Goal: Entertainment & Leisure: Browse casually

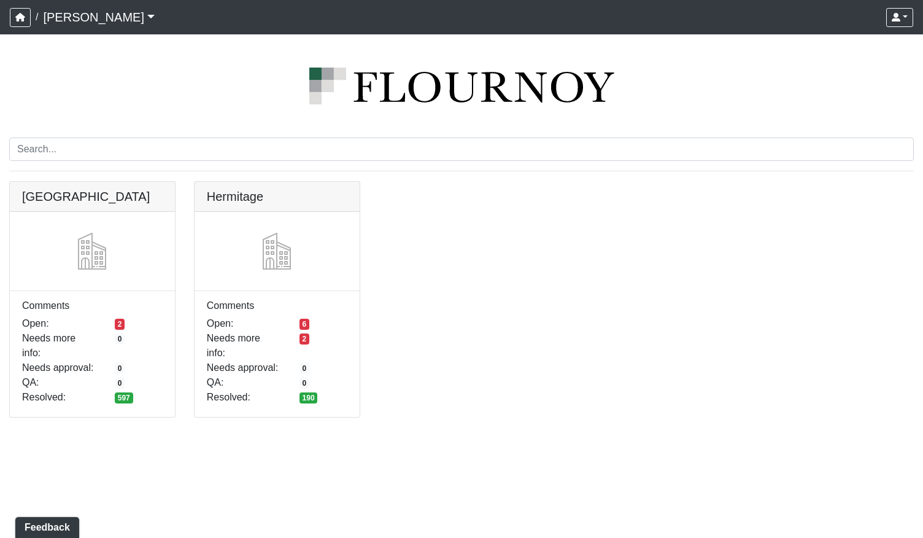
click at [21, 76] on img at bounding box center [461, 86] width 905 height 37
click at [111, 182] on link at bounding box center [92, 182] width 165 height 0
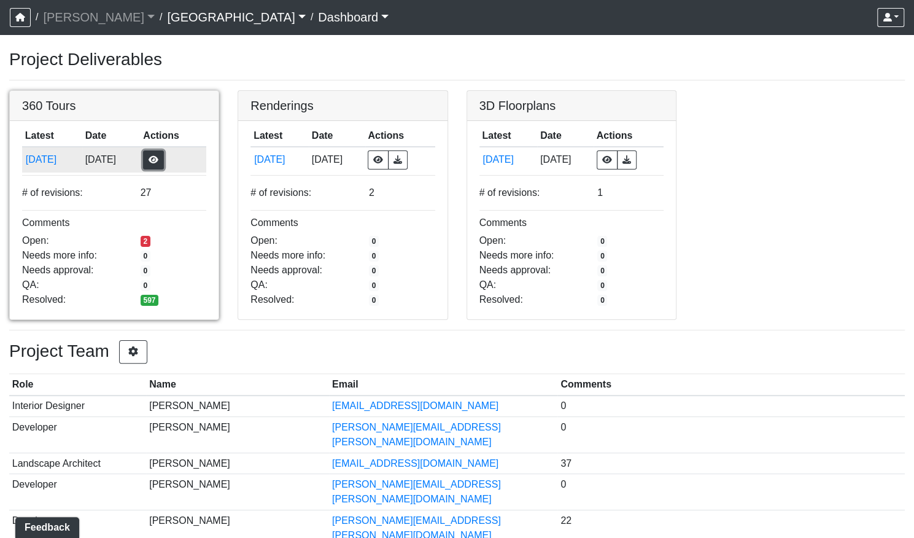
click at [164, 160] on button "button" at bounding box center [153, 159] width 21 height 19
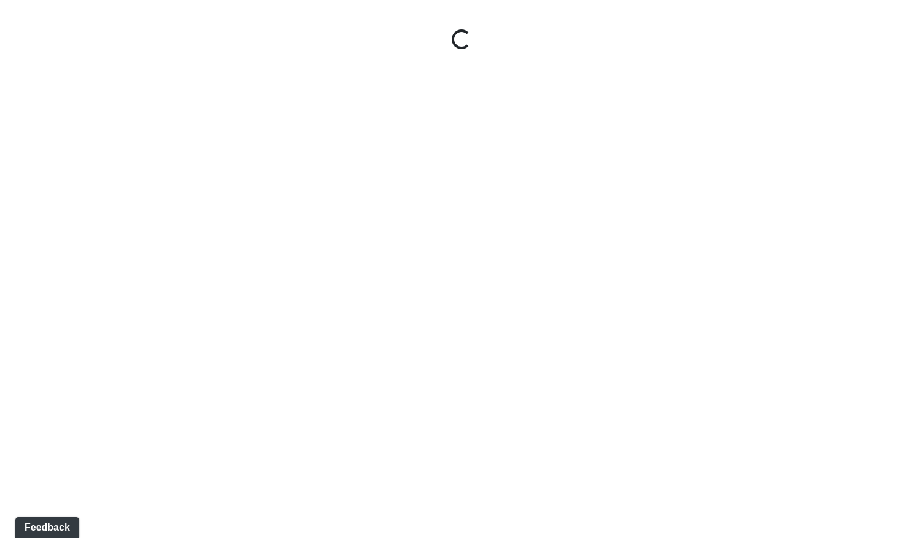
select select "gontoaMErPAtzSBVXh4ptW"
select select "h3ebyGk32eUmSzz99H473o"
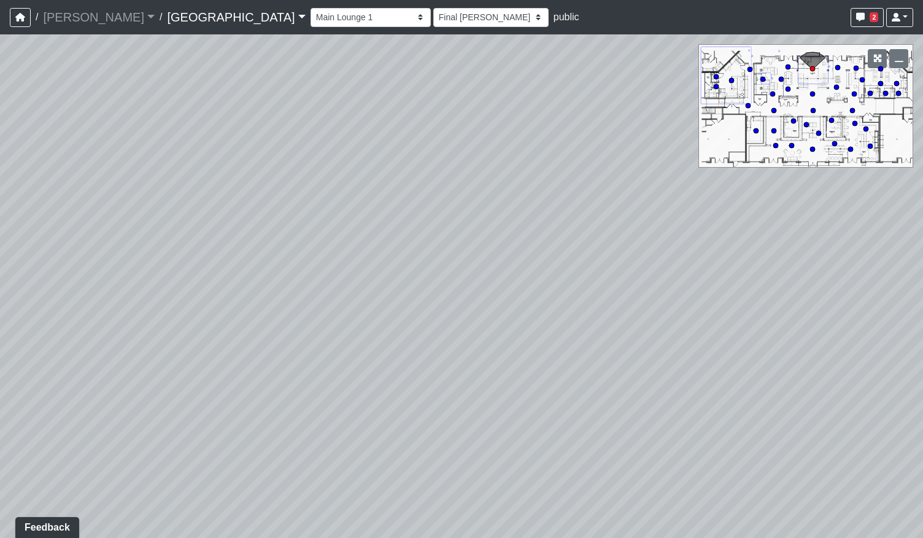
click at [790, 64] on icon at bounding box center [788, 67] width 6 height 6
select select "udEX2YWNPeTD5resjGsNFx"
select select "h3ebyGk32eUmSzz99H473o"
drag, startPoint x: 217, startPoint y: 301, endPoint x: 694, endPoint y: 295, distance: 477.0
click at [663, 297] on div "Loading... Pool Courtyard Entry 1 Loading... Main Lounge 2 Loading... Pool Cour…" at bounding box center [461, 285] width 923 height 503
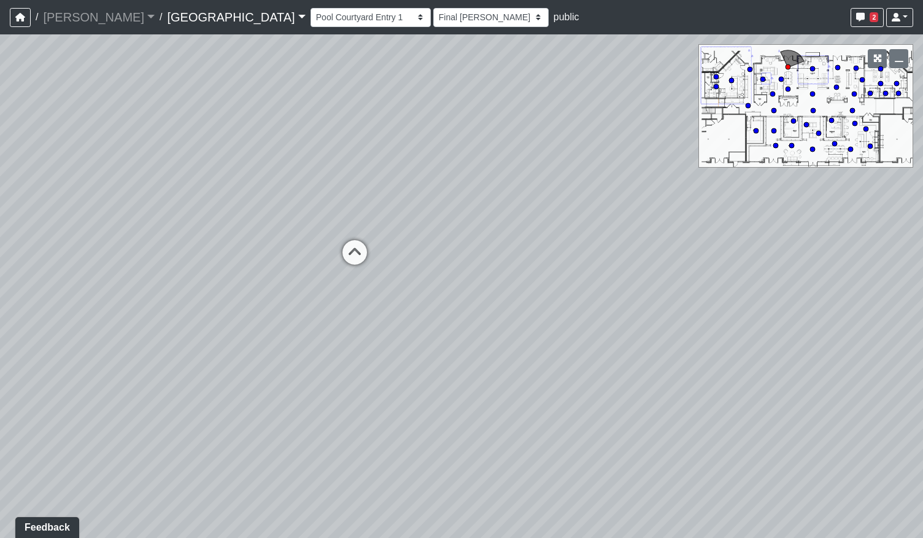
drag, startPoint x: 327, startPoint y: 292, endPoint x: 677, endPoint y: 289, distance: 349.9
click at [689, 289] on div "Loading... Pool Courtyard Entry 1 Loading... Main Lounge 2 Loading... Pool Cour…" at bounding box center [461, 285] width 923 height 503
click at [429, 244] on icon at bounding box center [434, 251] width 37 height 37
select select "mVhNpWoqqtcJLUh4fT9MXm"
select select "h3ebyGk32eUmSzz99H473o"
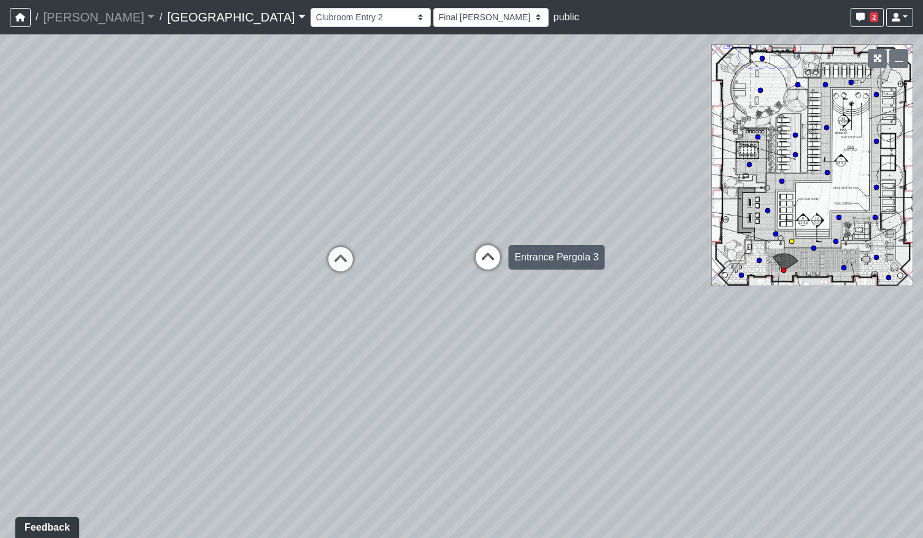
click at [487, 262] on icon at bounding box center [488, 263] width 37 height 37
select select "bpZU8EWxH7iP9wBKE9es9n"
select select "h3ebyGk32eUmSzz99H473o"
drag, startPoint x: 414, startPoint y: 314, endPoint x: 379, endPoint y: 315, distance: 35.0
click at [379, 315] on div "Loading... Pool Courtyard Entry 1 Loading... Main Lounge 2 Loading... Pool Cour…" at bounding box center [461, 285] width 923 height 503
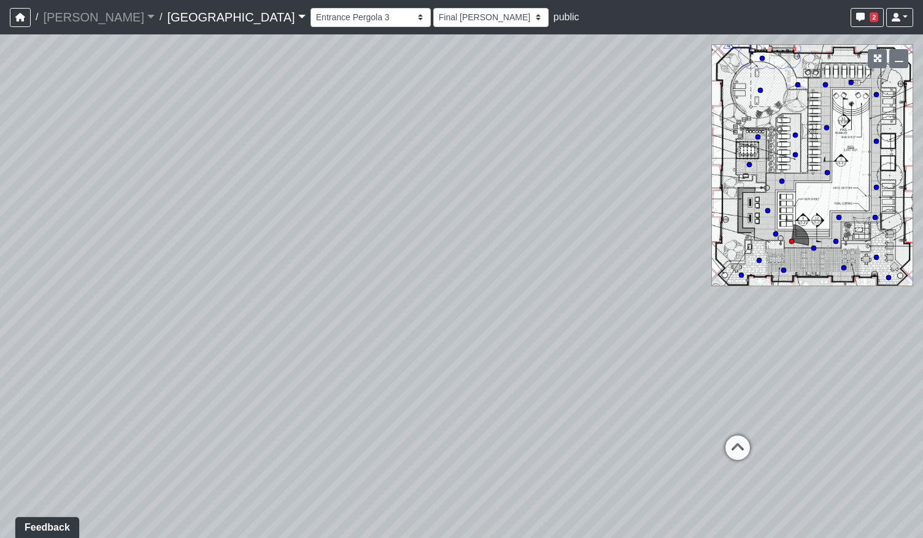
drag, startPoint x: 626, startPoint y: 319, endPoint x: 564, endPoint y: 320, distance: 62.0
click at [564, 320] on div "Loading... Pool Courtyard Entry 1 Loading... Main Lounge 2 Loading... Pool Cour…" at bounding box center [461, 285] width 923 height 503
drag, startPoint x: 677, startPoint y: 438, endPoint x: 663, endPoint y: 432, distance: 14.8
click at [676, 438] on icon at bounding box center [671, 438] width 37 height 37
select select "qPF58Gj19tdZKxXjctCZ5B"
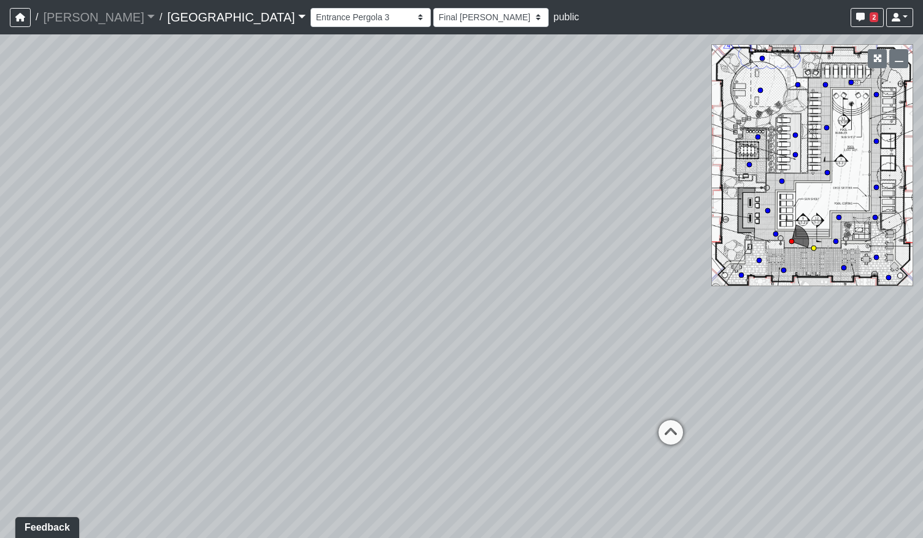
select select "h3ebyGk32eUmSzz99H473o"
drag, startPoint x: 417, startPoint y: 353, endPoint x: 536, endPoint y: 397, distance: 126.5
click at [475, 354] on div "Loading... Pool Courtyard Entry 1 Loading... Main Lounge 2 Loading... Pool Cour…" at bounding box center [461, 285] width 923 height 503
click at [586, 409] on icon at bounding box center [590, 421] width 37 height 37
select select "ogt1AyrjNtVa1H4PfKvCPh"
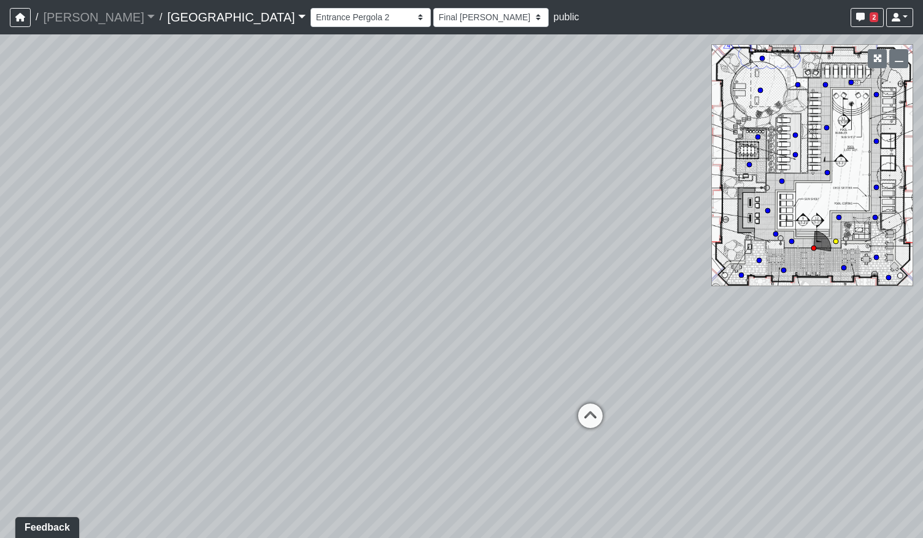
select select "h3ebyGk32eUmSzz99H473o"
drag, startPoint x: 247, startPoint y: 401, endPoint x: 328, endPoint y: 396, distance: 81.2
click at [346, 395] on div "Loading... Pool Courtyard Entry 1 Loading... Main Lounge 2 Loading... Pool Cour…" at bounding box center [461, 285] width 923 height 503
click at [254, 407] on icon at bounding box center [262, 411] width 37 height 37
select select "pqMrpT7AeTgQuGYvvdurR9"
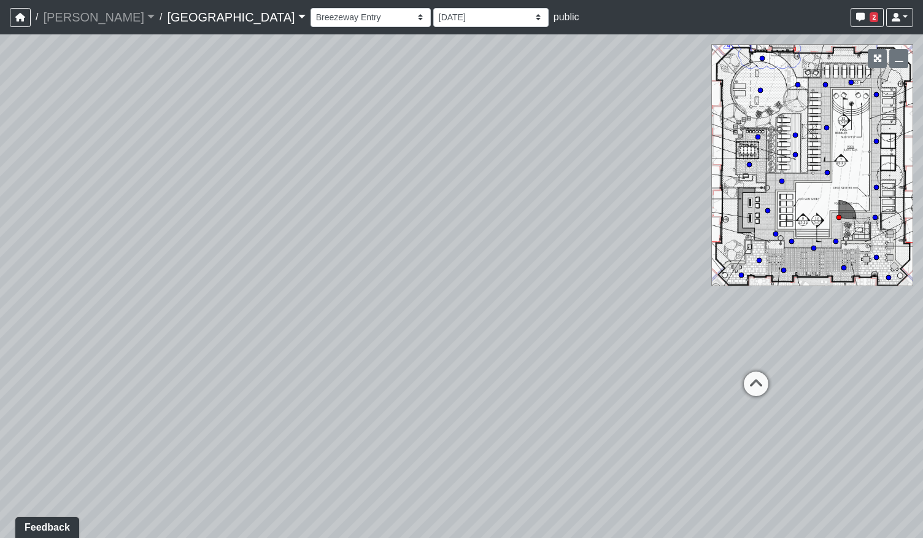
select select "h3ebyGk32eUmSzz99H473o"
drag, startPoint x: 503, startPoint y: 332, endPoint x: 349, endPoint y: 340, distance: 154.3
click at [349, 340] on div "Loading... Pool Courtyard Entry 1 Loading... Main Lounge 2 Loading... Pool Cour…" at bounding box center [461, 285] width 923 height 503
drag, startPoint x: 497, startPoint y: 333, endPoint x: 243, endPoint y: 339, distance: 253.6
click at [241, 343] on div "Loading... Pool Courtyard Entry 1 Loading... Main Lounge 2 Loading... Pool Cour…" at bounding box center [461, 285] width 923 height 503
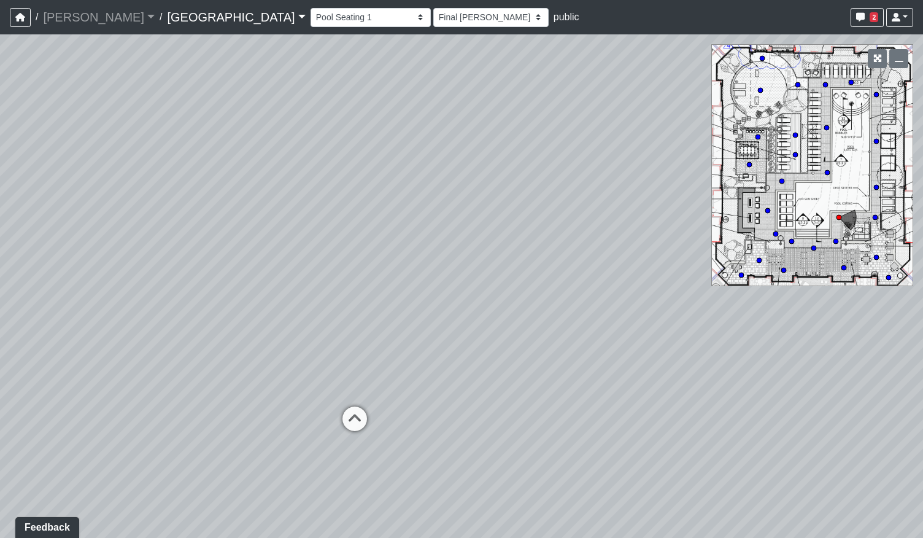
drag, startPoint x: 479, startPoint y: 373, endPoint x: 420, endPoint y: 369, distance: 59.7
click at [420, 369] on div "Loading... Pool Courtyard Entry 1 Loading... Main Lounge 2 Loading... Pool Cour…" at bounding box center [461, 285] width 923 height 503
drag, startPoint x: 613, startPoint y: 333, endPoint x: 277, endPoint y: 332, distance: 336.4
click at [228, 334] on div "Loading... Pool Courtyard Entry 1 Loading... Main Lounge 2 Loading... Pool Cour…" at bounding box center [461, 285] width 923 height 503
drag, startPoint x: 551, startPoint y: 329, endPoint x: 319, endPoint y: 339, distance: 231.7
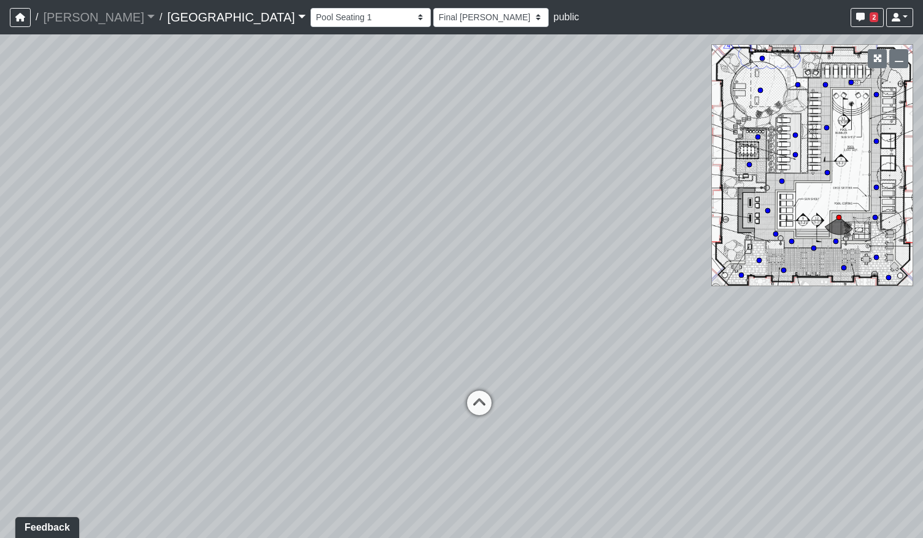
click at [249, 343] on div "Loading... Pool Courtyard Entry 1 Loading... Main Lounge 2 Loading... Pool Cour…" at bounding box center [461, 285] width 923 height 503
drag, startPoint x: 619, startPoint y: 343, endPoint x: 381, endPoint y: 330, distance: 238.6
click at [381, 330] on div "Loading... Pool Courtyard Entry 1 Loading... Main Lounge 2 Loading... Pool Cour…" at bounding box center [461, 285] width 923 height 503
drag, startPoint x: 598, startPoint y: 324, endPoint x: 366, endPoint y: 339, distance: 232.6
click at [366, 339] on div "Loading... Pool Courtyard Entry 1 Loading... Main Lounge 2 Loading... Pool Cour…" at bounding box center [461, 285] width 923 height 503
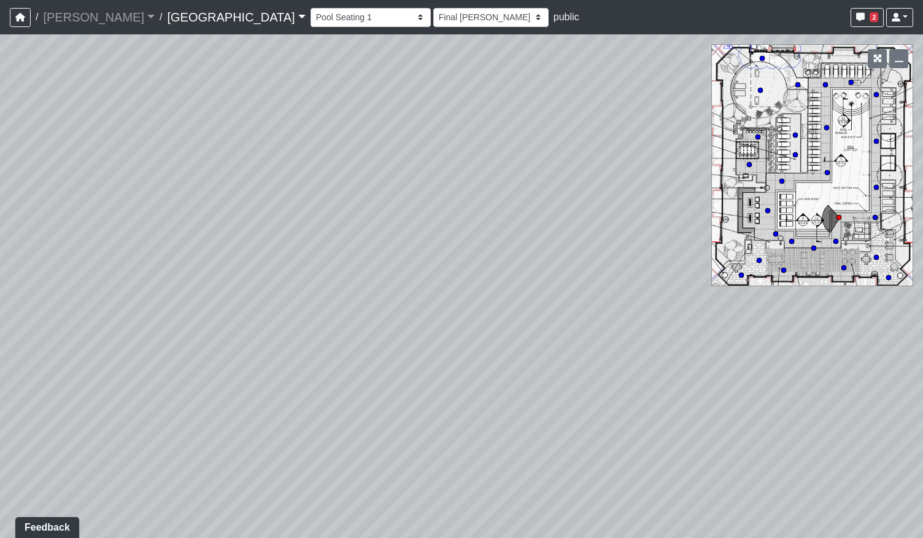
drag, startPoint x: 573, startPoint y: 326, endPoint x: 339, endPoint y: 332, distance: 234.6
click at [328, 333] on div "Loading... Pool Courtyard Entry 1 Loading... Main Lounge 2 Loading... Pool Cour…" at bounding box center [461, 285] width 923 height 503
drag, startPoint x: 581, startPoint y: 335, endPoint x: 297, endPoint y: 339, distance: 284.3
click at [232, 339] on div "Loading... Pool Courtyard Entry 1 Loading... Main Lounge 2 Loading... Pool Cour…" at bounding box center [461, 285] width 923 height 503
drag, startPoint x: 495, startPoint y: 344, endPoint x: 325, endPoint y: 328, distance: 170.2
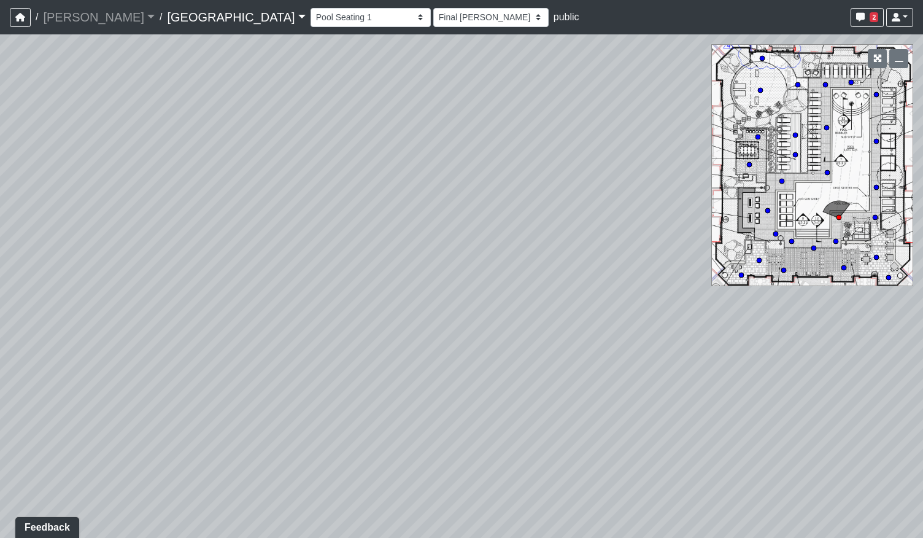
click at [325, 328] on div "Loading... Pool Courtyard Entry 1 Loading... Main Lounge 2 Loading... Pool Cour…" at bounding box center [461, 285] width 923 height 503
drag, startPoint x: 564, startPoint y: 326, endPoint x: 277, endPoint y: 329, distance: 286.7
click at [275, 330] on div "Loading... Pool Courtyard Entry 1 Loading... Main Lounge 2 Loading... Pool Cour…" at bounding box center [461, 285] width 923 height 503
drag, startPoint x: 439, startPoint y: 333, endPoint x: 157, endPoint y: 332, distance: 281.8
click at [157, 335] on div "Loading... Pool Courtyard Entry 1 Loading... Main Lounge 2 Loading... Pool Cour…" at bounding box center [461, 285] width 923 height 503
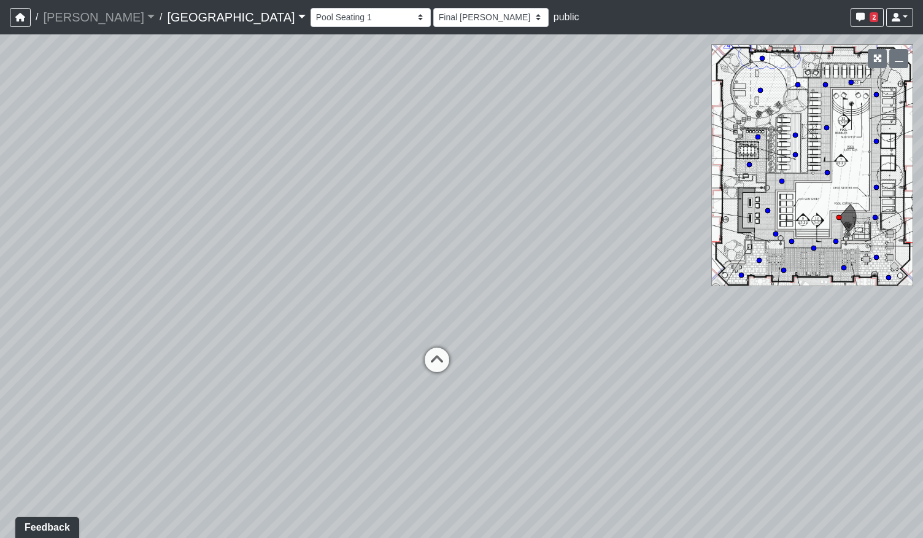
drag, startPoint x: 378, startPoint y: 370, endPoint x: 319, endPoint y: 368, distance: 59.6
click at [319, 368] on div "Loading... Pool Courtyard Entry 1 Loading... Main Lounge 2 Loading... Pool Cour…" at bounding box center [461, 285] width 923 height 503
drag, startPoint x: 217, startPoint y: 348, endPoint x: 648, endPoint y: 329, distance: 431.4
click at [652, 331] on div "Loading... Pool Courtyard Entry 1 Loading... Main Lounge 2 Loading... Pool Cour…" at bounding box center [461, 285] width 923 height 503
drag, startPoint x: 235, startPoint y: 332, endPoint x: 474, endPoint y: 321, distance: 239.1
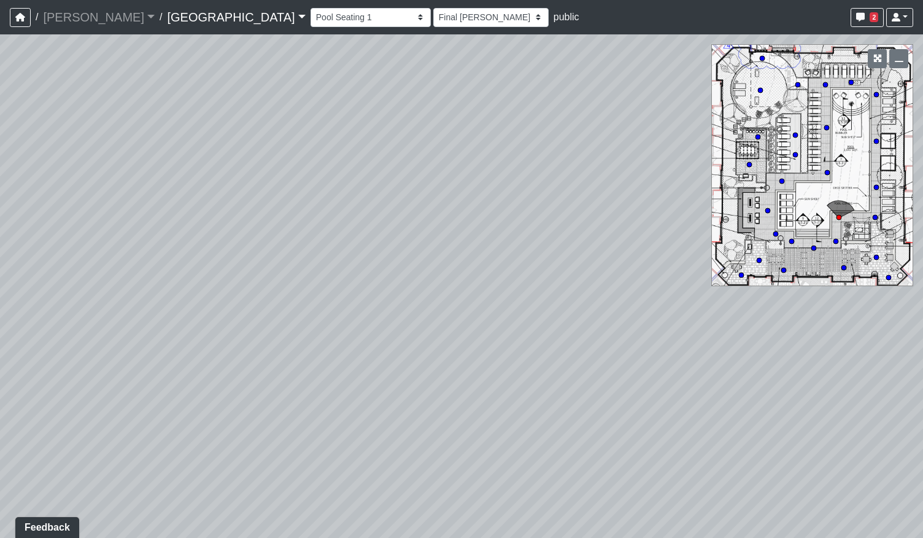
click at [493, 321] on div "Loading... Pool Courtyard Entry 1 Loading... Main Lounge 2 Loading... Pool Cour…" at bounding box center [461, 285] width 923 height 503
drag, startPoint x: 236, startPoint y: 328, endPoint x: 619, endPoint y: 324, distance: 383.7
click at [619, 324] on div "Loading... Pool Courtyard Entry 1 Loading... Main Lounge 2 Loading... Pool Cour…" at bounding box center [461, 285] width 923 height 503
drag, startPoint x: 203, startPoint y: 304, endPoint x: 553, endPoint y: 289, distance: 350.9
click at [553, 289] on div "Loading... Pool Courtyard Entry 1 Loading... Main Lounge 2 Loading... Pool Cour…" at bounding box center [461, 285] width 923 height 503
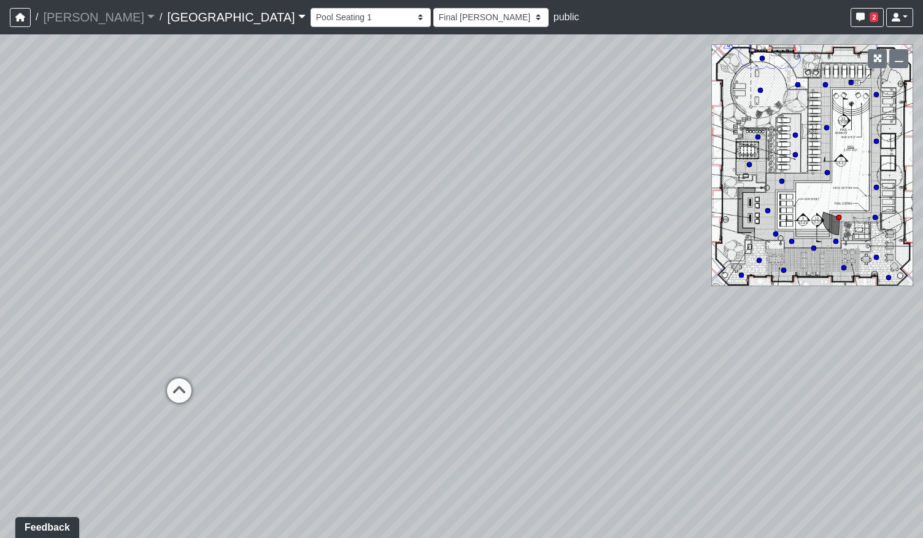
drag, startPoint x: 236, startPoint y: 311, endPoint x: 494, endPoint y: 308, distance: 257.9
click at [494, 308] on div "Loading... Pool Courtyard Entry 1 Loading... Main Lounge 2 Loading... Pool Cour…" at bounding box center [461, 285] width 923 height 503
click at [767, 210] on circle at bounding box center [768, 210] width 5 height 5
select select "37xGgjA7i9Vw4XtMmYgQ1y"
select select "h3ebyGk32eUmSzz99H473o"
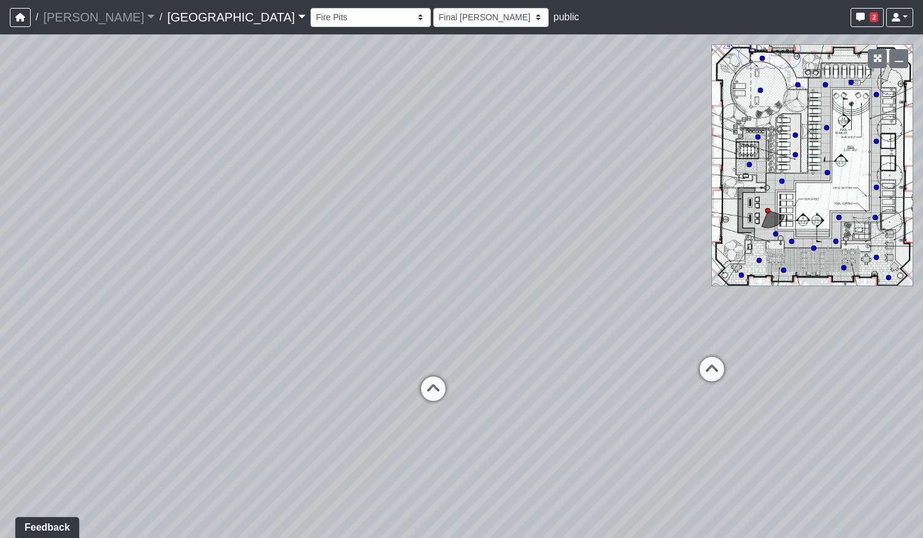
drag, startPoint x: 144, startPoint y: 336, endPoint x: 641, endPoint y: 361, distance: 497.9
click at [306, 301] on div "Loading... Pool Courtyard Entry 1 Loading... Main Lounge 2 Loading... Pool Cour…" at bounding box center [461, 285] width 923 height 503
drag, startPoint x: 670, startPoint y: 355, endPoint x: 514, endPoint y: 355, distance: 156.5
click at [513, 357] on div "Loading... Pool Courtyard Entry 1 Loading... Main Lounge 2 Loading... Pool Cour…" at bounding box center [461, 285] width 923 height 503
drag, startPoint x: 505, startPoint y: 359, endPoint x: 616, endPoint y: 335, distance: 113.8
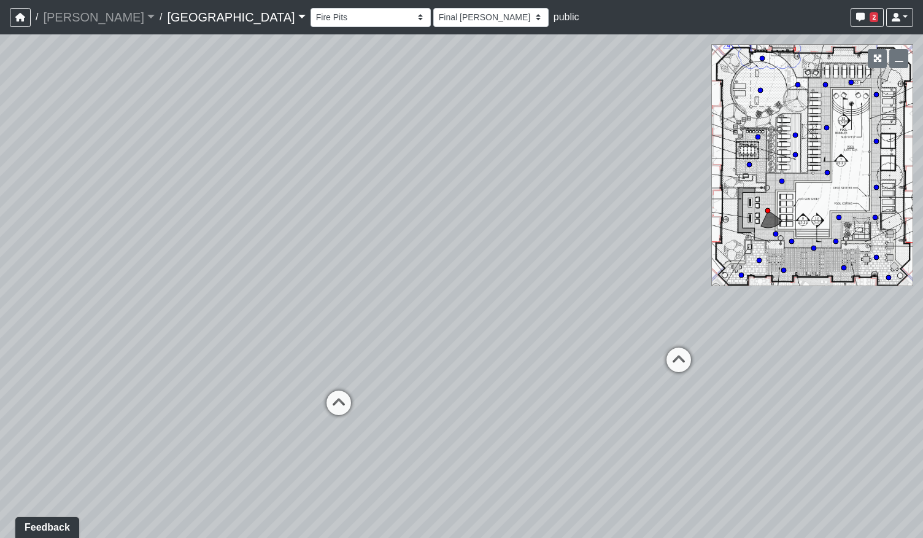
click at [616, 335] on div "Loading... Pool Courtyard Entry 1 Loading... Main Lounge 2 Loading... Pool Cour…" at bounding box center [461, 285] width 923 height 503
drag, startPoint x: 198, startPoint y: 295, endPoint x: 715, endPoint y: 320, distance: 516.9
click at [715, 320] on div "Loading... Pool Courtyard Entry 1 Loading... Main Lounge 2 Loading... Pool Cour…" at bounding box center [461, 285] width 923 height 503
drag, startPoint x: 319, startPoint y: 314, endPoint x: 500, endPoint y: 307, distance: 181.2
click at [500, 307] on div "Loading... Pool Courtyard Entry 1 Loading... Main Lounge 2 Loading... Pool Cour…" at bounding box center [461, 285] width 923 height 503
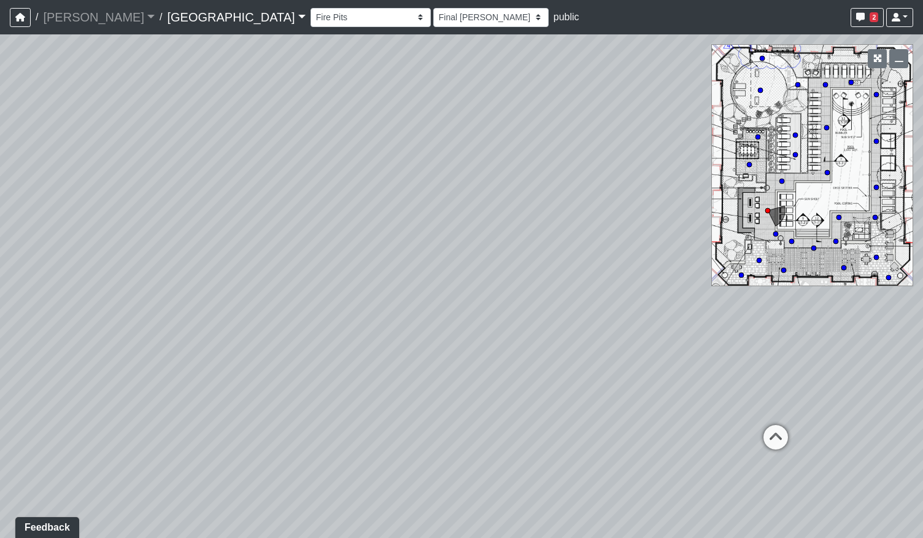
drag, startPoint x: 603, startPoint y: 317, endPoint x: 349, endPoint y: 323, distance: 254.2
click at [349, 323] on div "Loading... Pool Courtyard Entry 1 Loading... Main Lounge 2 Loading... Pool Cour…" at bounding box center [461, 285] width 923 height 503
click at [772, 428] on icon at bounding box center [776, 443] width 37 height 37
select select "jZDG7L9E933XaJqVWFJ8Me"
select select "h3ebyGk32eUmSzz99H473o"
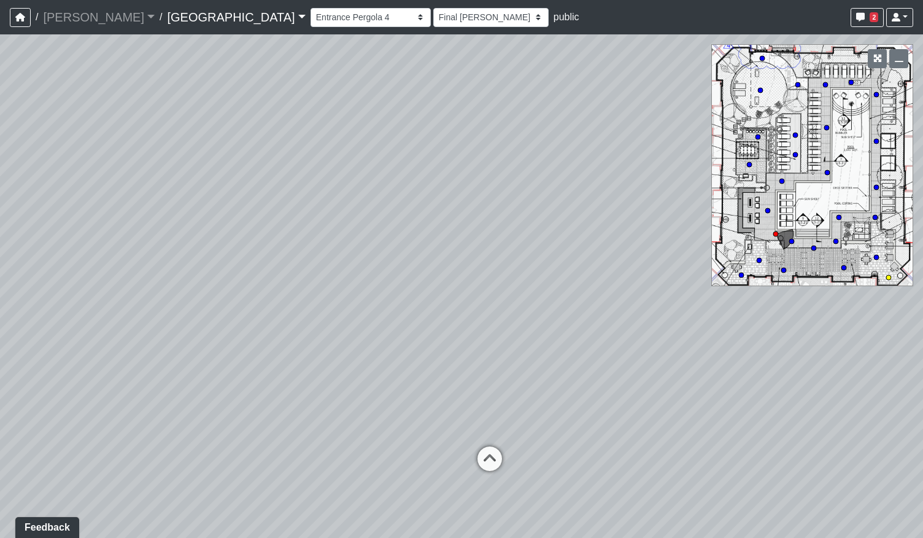
click at [889, 276] on circle at bounding box center [888, 277] width 5 height 5
select select "rmupKda6nwLKdQSs9azYvp"
select select "h3ebyGk32eUmSzz99H473o"
drag, startPoint x: 656, startPoint y: 363, endPoint x: 341, endPoint y: 359, distance: 314.3
click at [304, 362] on div "Loading... Pool Courtyard Entry 1 Loading... Main Lounge 2 Loading... Pool Cour…" at bounding box center [461, 285] width 923 height 503
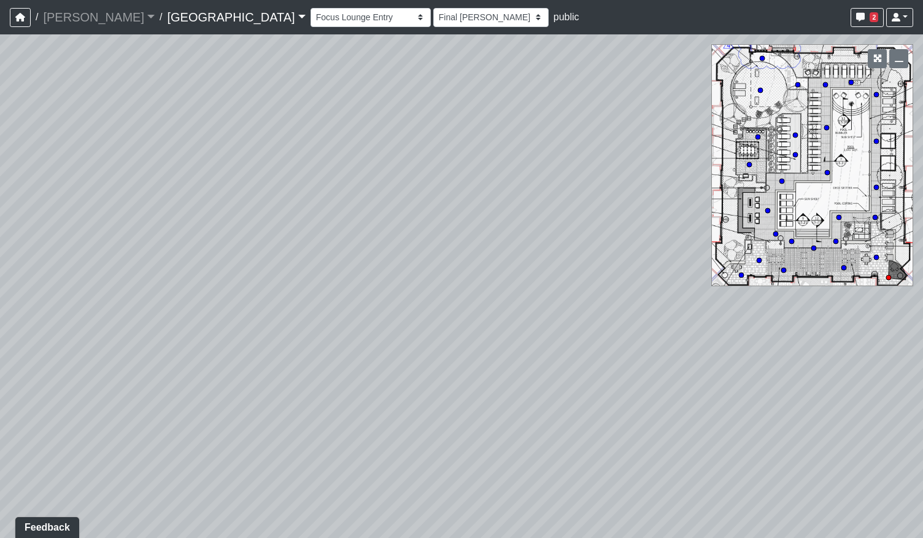
drag, startPoint x: 599, startPoint y: 344, endPoint x: 311, endPoint y: 334, distance: 287.5
click at [311, 334] on div "Loading... Pool Courtyard Entry 1 Loading... Main Lounge 2 Loading... Pool Cour…" at bounding box center [461, 285] width 923 height 503
drag, startPoint x: 484, startPoint y: 296, endPoint x: 227, endPoint y: 290, distance: 256.7
click at [217, 292] on div "Loading... Pool Courtyard Entry 1 Loading... Main Lounge 2 Loading... Pool Cour…" at bounding box center [461, 285] width 923 height 503
drag, startPoint x: 165, startPoint y: 297, endPoint x: 604, endPoint y: 349, distance: 442.7
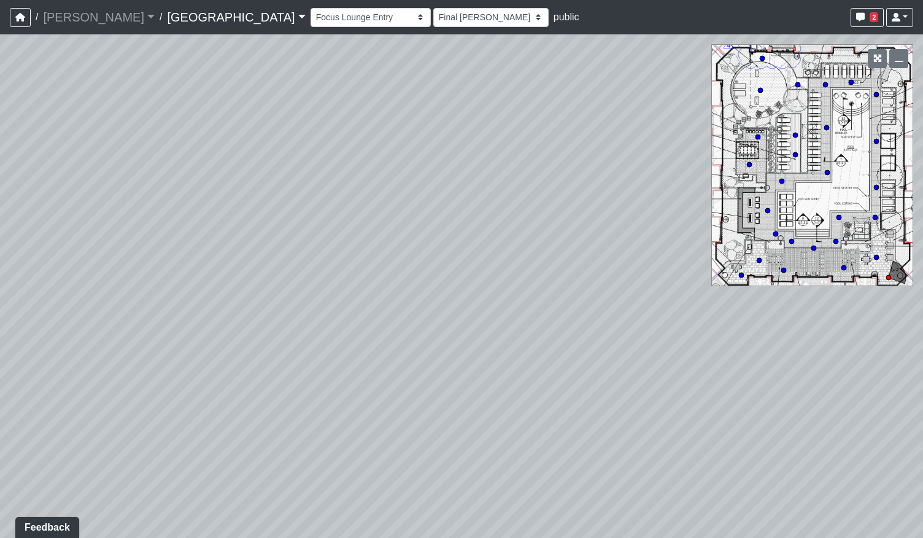
click at [604, 349] on div "Loading... Pool Courtyard Entry 1 Loading... Main Lounge 2 Loading... Pool Cour…" at bounding box center [461, 285] width 923 height 503
drag, startPoint x: 210, startPoint y: 344, endPoint x: 277, endPoint y: 323, distance: 70.7
click at [277, 323] on div "Loading... Pool Courtyard Entry 1 Loading... Main Lounge 2 Loading... Pool Cour…" at bounding box center [461, 285] width 923 height 503
drag, startPoint x: 122, startPoint y: 352, endPoint x: 515, endPoint y: 328, distance: 394.2
click at [531, 328] on div "Loading... Pool Courtyard Entry 1 Loading... Main Lounge 2 Loading... Pool Cour…" at bounding box center [461, 285] width 923 height 503
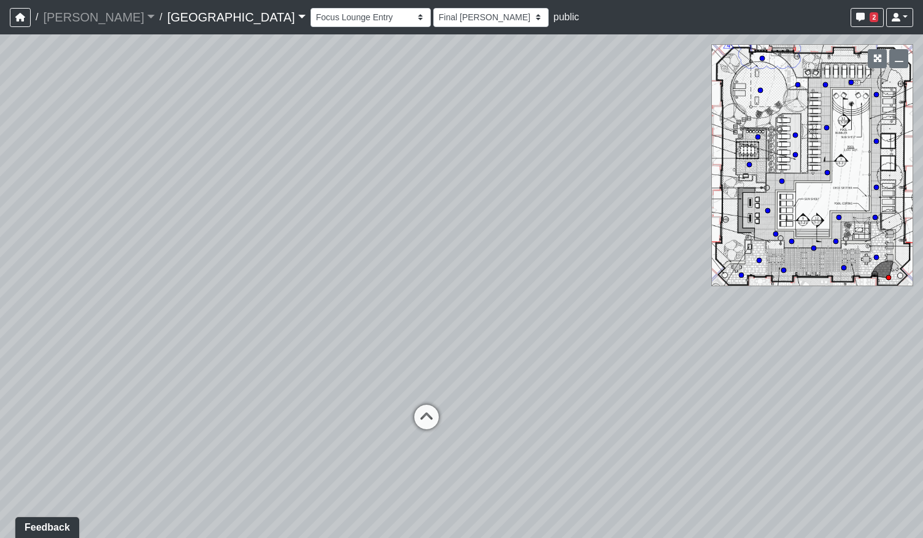
drag, startPoint x: 304, startPoint y: 317, endPoint x: 486, endPoint y: 320, distance: 181.7
click at [486, 320] on div "Loading... Pool Courtyard Entry 1 Loading... Main Lounge 2 Loading... Pool Cour…" at bounding box center [461, 285] width 923 height 503
click at [427, 416] on icon at bounding box center [426, 423] width 37 height 37
select select "8WTtNv1GM3J1TpDWPsoJkN"
select select "h3ebyGk32eUmSzz99H473o"
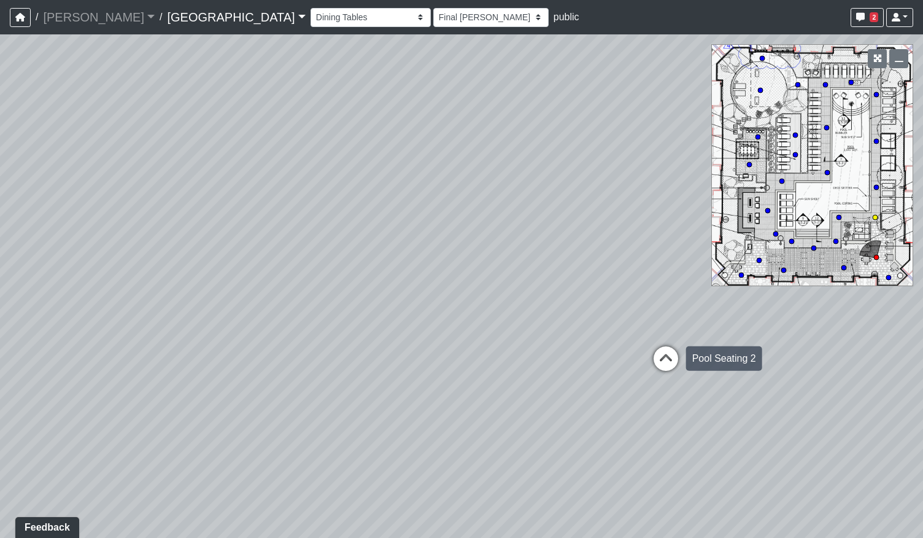
click at [657, 355] on icon at bounding box center [666, 364] width 37 height 37
select select "mwnVeGdoUu3tRb3LQwBBFm"
select select "h3ebyGk32eUmSzz99H473o"
drag, startPoint x: 632, startPoint y: 326, endPoint x: 360, endPoint y: 341, distance: 273.0
click at [360, 341] on div "Loading... Pool Courtyard Entry 1 Loading... Main Lounge 2 Loading... Pool Cour…" at bounding box center [461, 285] width 923 height 503
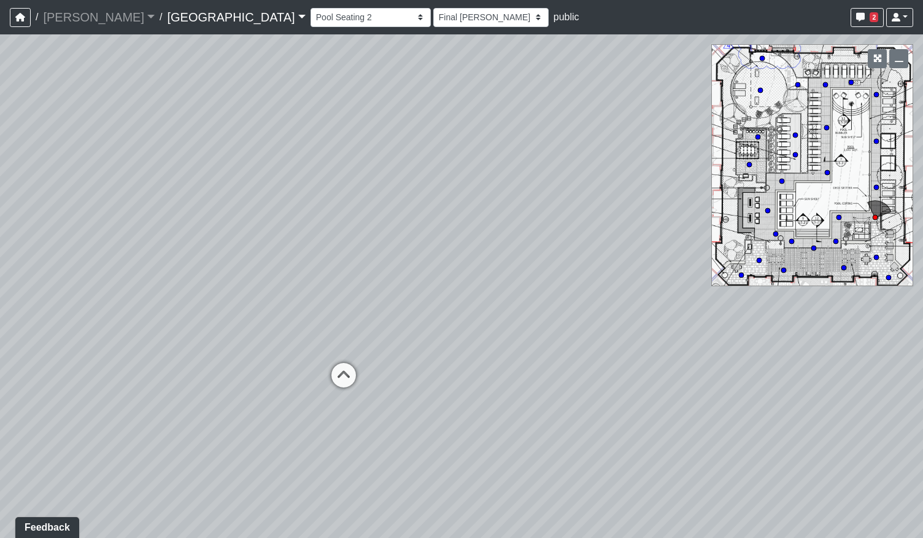
drag, startPoint x: 771, startPoint y: 387, endPoint x: 448, endPoint y: 362, distance: 323.9
click at [427, 371] on div "Loading... Pool Courtyard Entry 1 Loading... Main Lounge 2 Loading... Pool Cour…" at bounding box center [461, 285] width 923 height 503
drag, startPoint x: 544, startPoint y: 335, endPoint x: 278, endPoint y: 262, distance: 275.5
click at [276, 263] on div "Loading... Pool Courtyard Entry 1 Loading... Main Lounge 2 Loading... Pool Cour…" at bounding box center [461, 285] width 923 height 503
drag, startPoint x: 600, startPoint y: 335, endPoint x: 327, endPoint y: 327, distance: 273.9
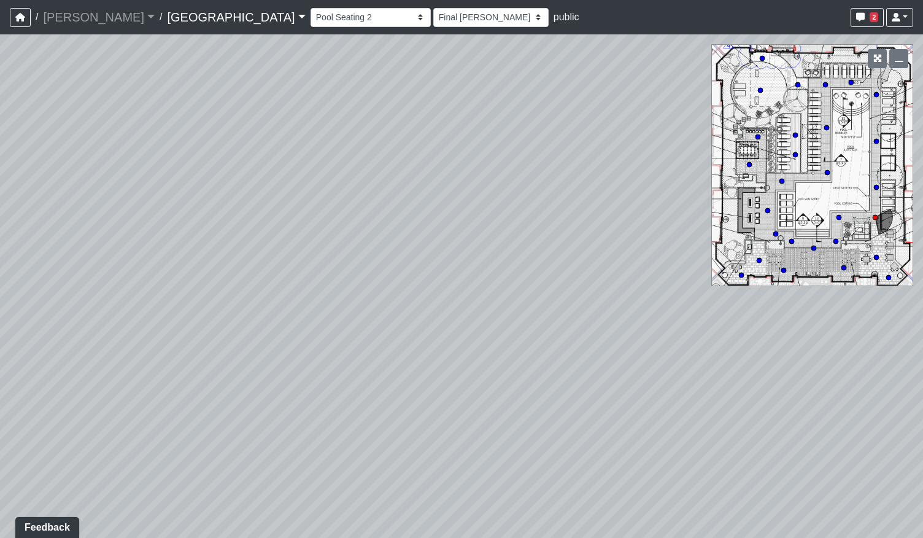
click at [324, 328] on div "Loading... Pool Courtyard Entry 1 Loading... Main Lounge 2 Loading... Pool Cour…" at bounding box center [461, 285] width 923 height 503
drag, startPoint x: 623, startPoint y: 308, endPoint x: 366, endPoint y: 396, distance: 272.0
click at [366, 396] on div "Loading... Pool Courtyard Entry 1 Loading... Main Lounge 2 Loading... Pool Cour…" at bounding box center [461, 285] width 923 height 503
drag, startPoint x: 619, startPoint y: 308, endPoint x: 459, endPoint y: 308, distance: 159.6
click at [459, 308] on div "Loading... Pool Courtyard Entry 1 Loading... Main Lounge 2 Loading... Pool Cour…" at bounding box center [461, 285] width 923 height 503
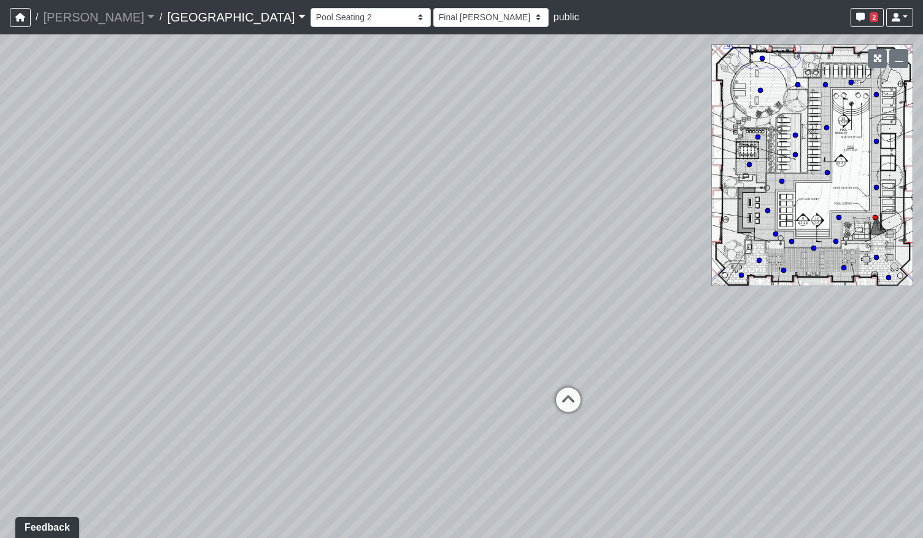
drag, startPoint x: 199, startPoint y: 252, endPoint x: 386, endPoint y: 257, distance: 187.3
click at [386, 257] on div "Loading... Pool Courtyard Entry 1 Loading... Main Lounge 2 Loading... Pool Cour…" at bounding box center [461, 285] width 923 height 503
drag, startPoint x: 631, startPoint y: 312, endPoint x: 355, endPoint y: 311, distance: 276.3
click at [355, 311] on div "Loading... Pool Courtyard Entry 1 Loading... Main Lounge 2 Loading... Pool Cour…" at bounding box center [461, 285] width 923 height 503
drag, startPoint x: 566, startPoint y: 265, endPoint x: 734, endPoint y: 252, distance: 168.7
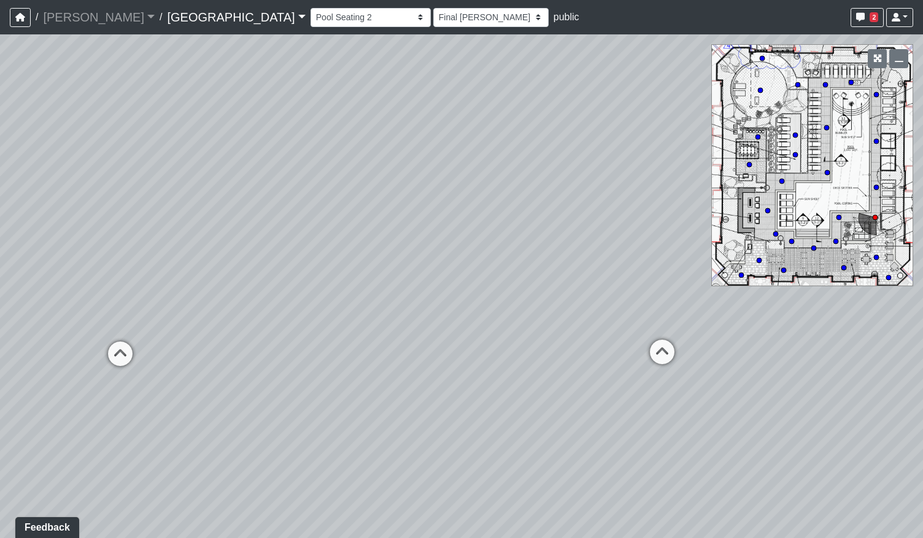
click at [309, 261] on div "Loading... Pool Courtyard Entry 1 Loading... Main Lounge 2 Loading... Pool Cour…" at bounding box center [461, 285] width 923 height 503
click at [669, 351] on icon at bounding box center [662, 357] width 37 height 37
select select "pqMrpT7AeTgQuGYvvdurR9"
select select "h3ebyGk32eUmSzz99H473o"
click at [742, 276] on circle at bounding box center [741, 275] width 5 height 5
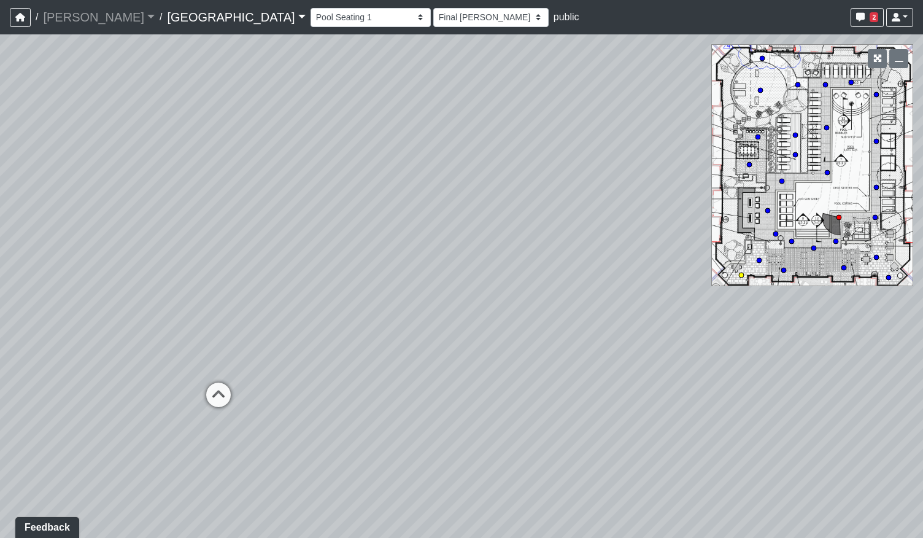
select select "5nvL7SoXqGeFLXuEDkYNWM"
select select "mzdjipiqQCz6KJ28yXmyFL"
drag, startPoint x: 277, startPoint y: 344, endPoint x: 576, endPoint y: 343, distance: 298.4
click at [564, 344] on div "Loading... Pool Courtyard Entry 1 Loading... Main Lounge 2 Loading... Pool Cour…" at bounding box center [461, 285] width 923 height 503
drag, startPoint x: 299, startPoint y: 348, endPoint x: 514, endPoint y: 342, distance: 214.9
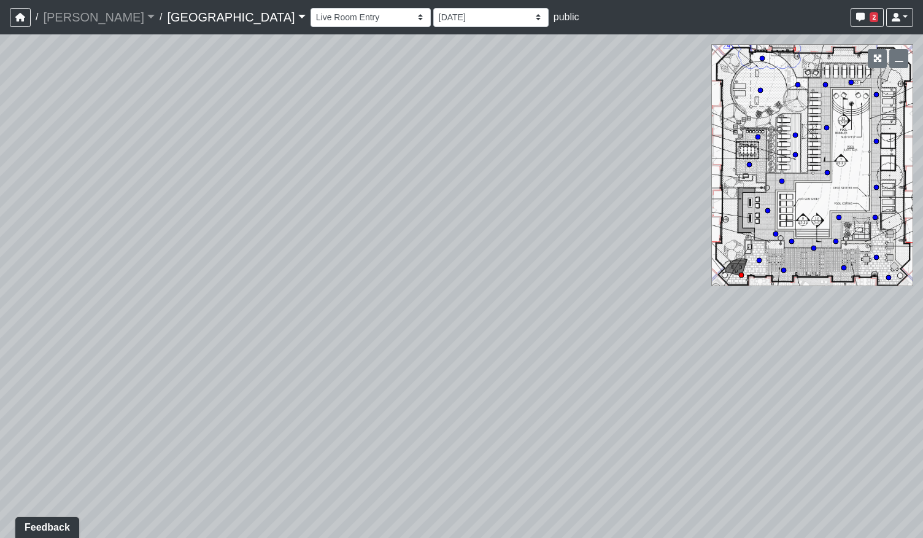
click at [513, 342] on div "Loading... Pool Courtyard Entry 1 Loading... Main Lounge 2 Loading... Pool Cour…" at bounding box center [461, 285] width 923 height 503
drag, startPoint x: 426, startPoint y: 343, endPoint x: 645, endPoint y: 346, distance: 218.6
click at [651, 346] on div "Loading... Pool Courtyard Entry 1 Loading... Main Lounge 2 Loading... Pool Cour…" at bounding box center [461, 285] width 923 height 503
drag, startPoint x: 357, startPoint y: 333, endPoint x: 610, endPoint y: 327, distance: 253.6
click at [610, 327] on div "Loading... Pool Courtyard Entry 1 Loading... Main Lounge 2 Loading... Pool Cour…" at bounding box center [461, 285] width 923 height 503
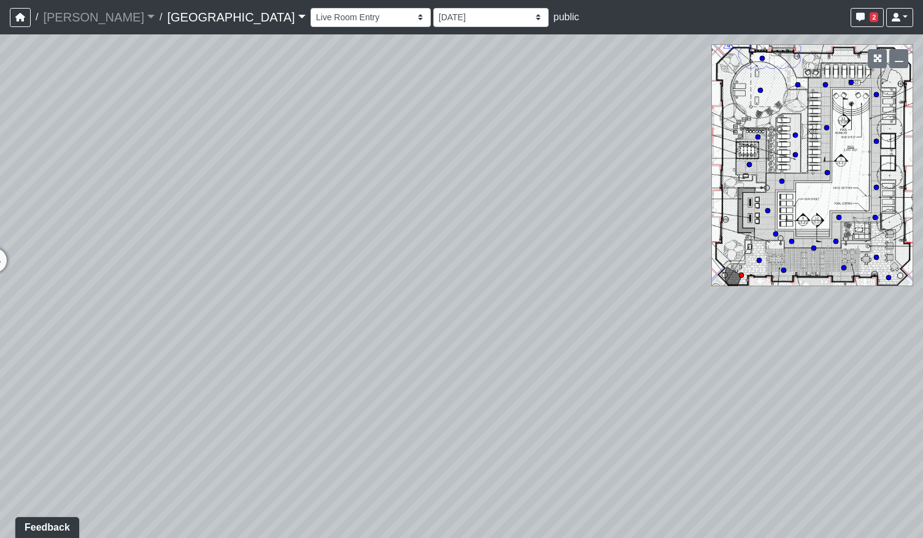
drag, startPoint x: 611, startPoint y: 334, endPoint x: 476, endPoint y: 343, distance: 134.8
click at [479, 342] on div "Loading... Pool Courtyard Entry 1 Loading... Main Lounge 2 Loading... Pool Cour…" at bounding box center [461, 285] width 923 height 503
drag, startPoint x: 664, startPoint y: 335, endPoint x: 350, endPoint y: 331, distance: 314.3
click at [349, 334] on div "Loading... Pool Courtyard Entry 1 Loading... Main Lounge 2 Loading... Pool Cour…" at bounding box center [461, 285] width 923 height 503
drag, startPoint x: 543, startPoint y: 324, endPoint x: 355, endPoint y: 317, distance: 188.6
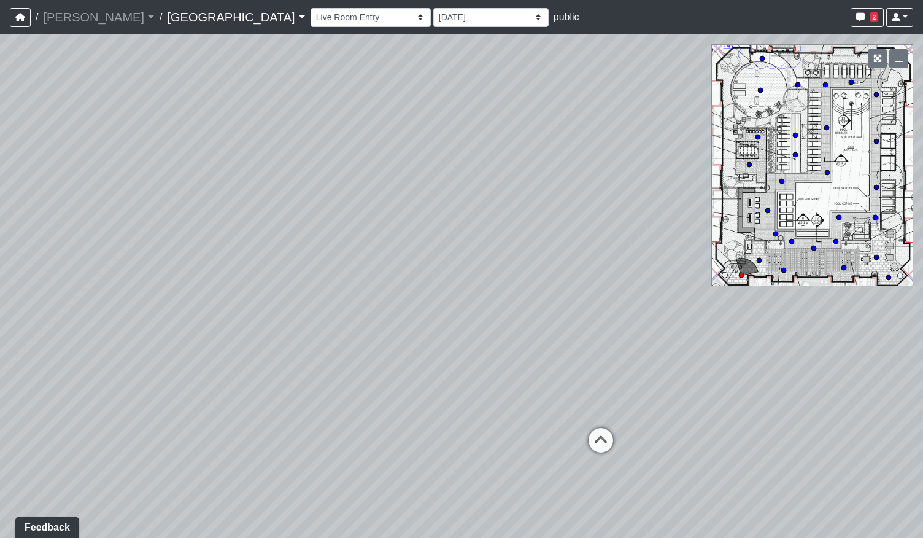
click at [328, 320] on div "Loading... Pool Courtyard Entry 1 Loading... Main Lounge 2 Loading... Pool Cour…" at bounding box center [461, 285] width 923 height 503
click at [599, 433] on icon at bounding box center [593, 445] width 37 height 37
select select "4gLVSiiFjtAtCpXpGU8akr"
select select "h3ebyGk32eUmSzz99H473o"
drag, startPoint x: 355, startPoint y: 398, endPoint x: 365, endPoint y: 390, distance: 12.2
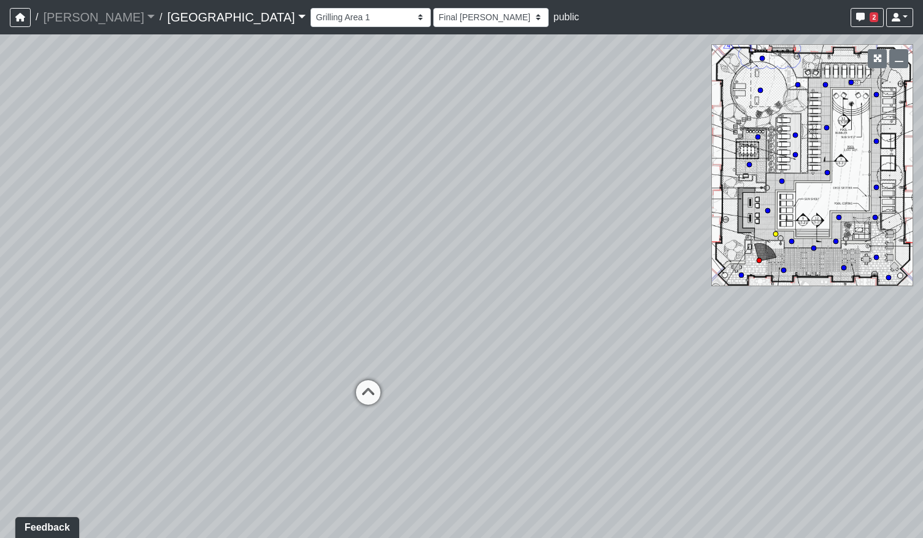
click at [355, 397] on icon at bounding box center [368, 398] width 37 height 37
select select "jZDG7L9E933XaJqVWFJ8Me"
select select "h3ebyGk32eUmSzz99H473o"
drag, startPoint x: 573, startPoint y: 326, endPoint x: 333, endPoint y: 332, distance: 239.5
click at [335, 332] on div "Loading... Pool Courtyard Entry 1 Loading... Main Lounge 2 Loading... Pool Cour…" at bounding box center [461, 285] width 923 height 503
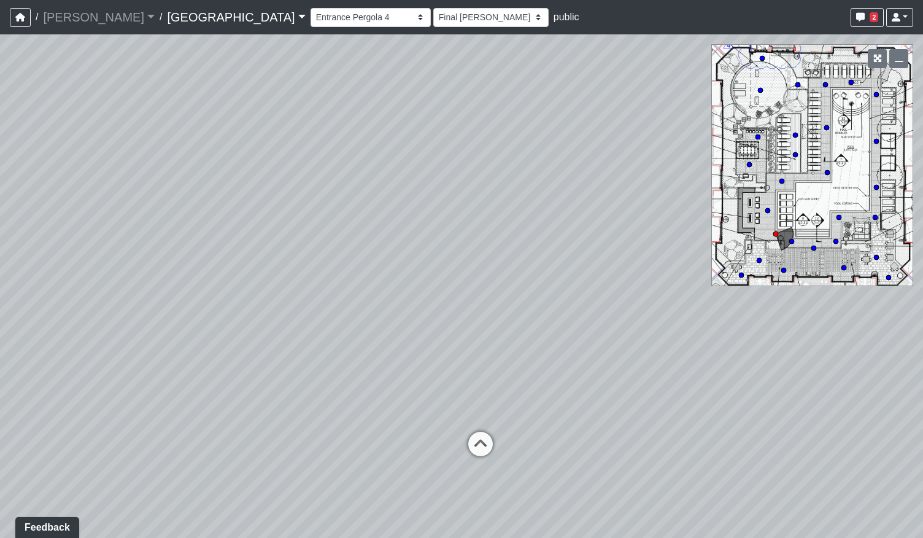
drag, startPoint x: 652, startPoint y: 302, endPoint x: 187, endPoint y: 281, distance: 465.8
click at [185, 281] on div "Loading... Pool Courtyard Entry 1 Loading... Main Lounge 2 Loading... Pool Cour…" at bounding box center [461, 285] width 923 height 503
drag, startPoint x: 560, startPoint y: 303, endPoint x: 292, endPoint y: 306, distance: 268.9
click at [269, 308] on div "Loading... Pool Courtyard Entry 1 Loading... Main Lounge 2 Loading... Pool Cour…" at bounding box center [461, 285] width 923 height 503
drag, startPoint x: 583, startPoint y: 303, endPoint x: 420, endPoint y: 309, distance: 163.4
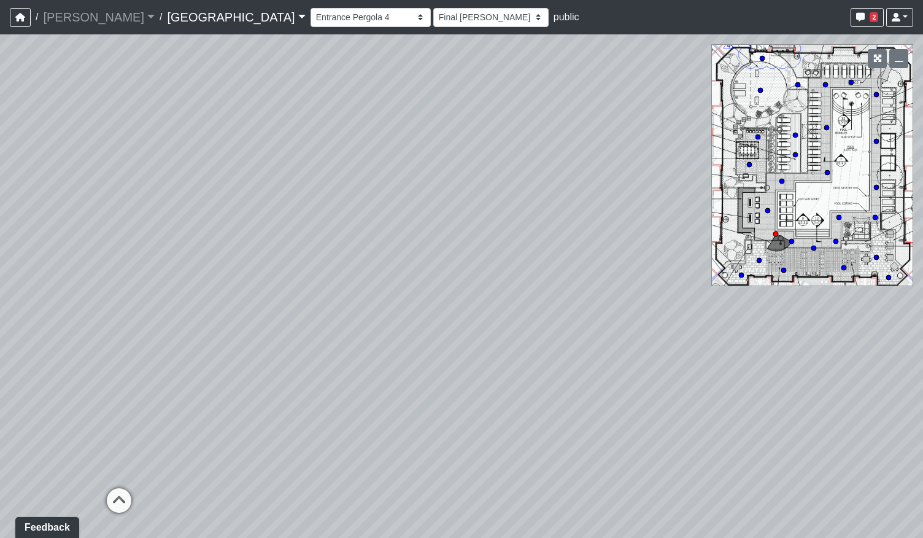
click at [420, 309] on div "Loading... Pool Courtyard Entry 1 Loading... Main Lounge 2 Loading... Pool Cour…" at bounding box center [461, 285] width 923 height 503
drag, startPoint x: 368, startPoint y: 292, endPoint x: 512, endPoint y: 277, distance: 144.4
click at [512, 277] on div "Loading... Pool Courtyard Entry 1 Loading... Main Lounge 2 Loading... Pool Cour…" at bounding box center [461, 285] width 923 height 503
drag, startPoint x: 253, startPoint y: 297, endPoint x: 370, endPoint y: 295, distance: 116.7
click at [370, 295] on div "Loading... Pool Courtyard Entry 1 Loading... Main Lounge 2 Loading... Pool Cour…" at bounding box center [461, 285] width 923 height 503
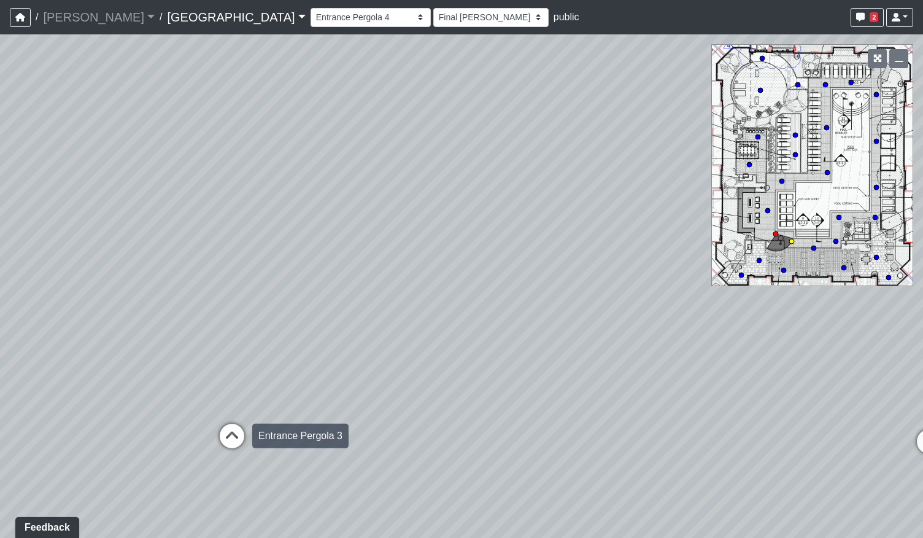
click at [235, 437] on icon at bounding box center [232, 442] width 37 height 37
select select "bpZU8EWxH7iP9wBKE9es9n"
select select "h3ebyGk32eUmSzz99H473o"
drag, startPoint x: 538, startPoint y: 311, endPoint x: 308, endPoint y: 315, distance: 229.6
click at [308, 315] on div "Loading... Pool Courtyard Entry 1 Loading... Main Lounge 2 Loading... Pool Cour…" at bounding box center [461, 285] width 923 height 503
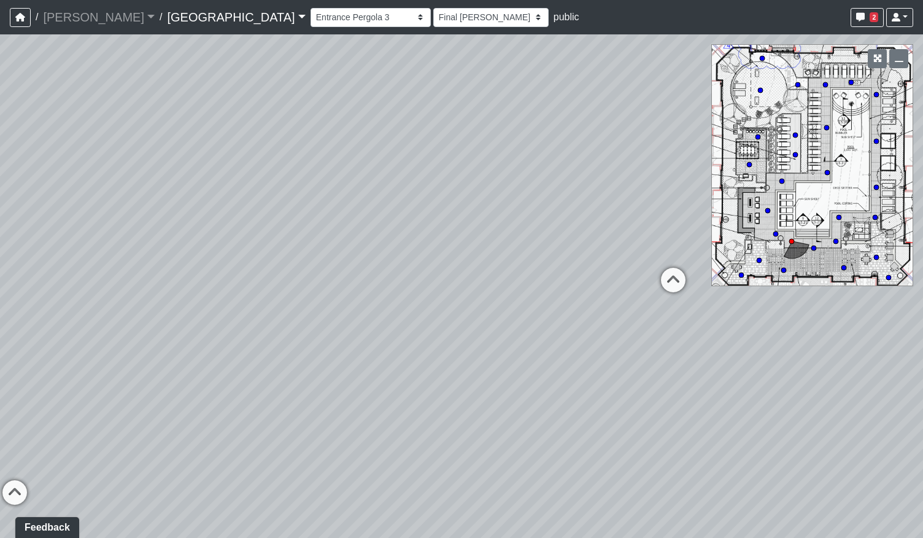
drag, startPoint x: 284, startPoint y: 371, endPoint x: 459, endPoint y: 366, distance: 175.0
click at [459, 366] on div "Loading... Pool Courtyard Entry 1 Loading... Main Lounge 2 Loading... Pool Cour…" at bounding box center [461, 285] width 923 height 503
click at [120, 458] on icon at bounding box center [111, 464] width 37 height 37
select select "qPF58Gj19tdZKxXjctCZ5B"
select select "h3ebyGk32eUmSzz99H473o"
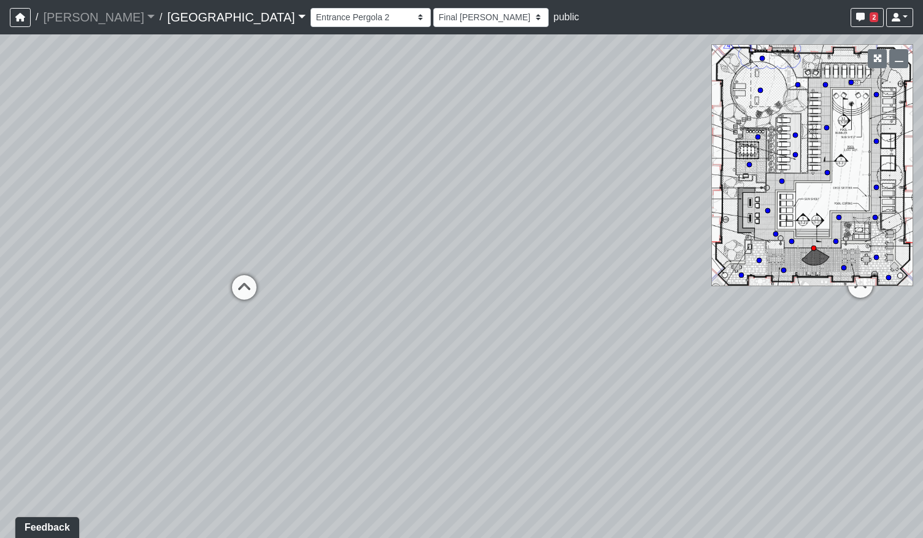
drag, startPoint x: 600, startPoint y: 368, endPoint x: 403, endPoint y: 383, distance: 198.2
click at [403, 383] on div "Loading... Pool Courtyard Entry 1 Loading... Main Lounge 2 Loading... Pool Cour…" at bounding box center [461, 285] width 923 height 503
drag, startPoint x: 518, startPoint y: 392, endPoint x: 446, endPoint y: 358, distance: 80.2
click at [446, 358] on div "Loading... Pool Courtyard Entry 1 Loading... Main Lounge 2 Loading... Pool Cour…" at bounding box center [461, 285] width 923 height 503
drag, startPoint x: 264, startPoint y: 357, endPoint x: 436, endPoint y: 359, distance: 172.5
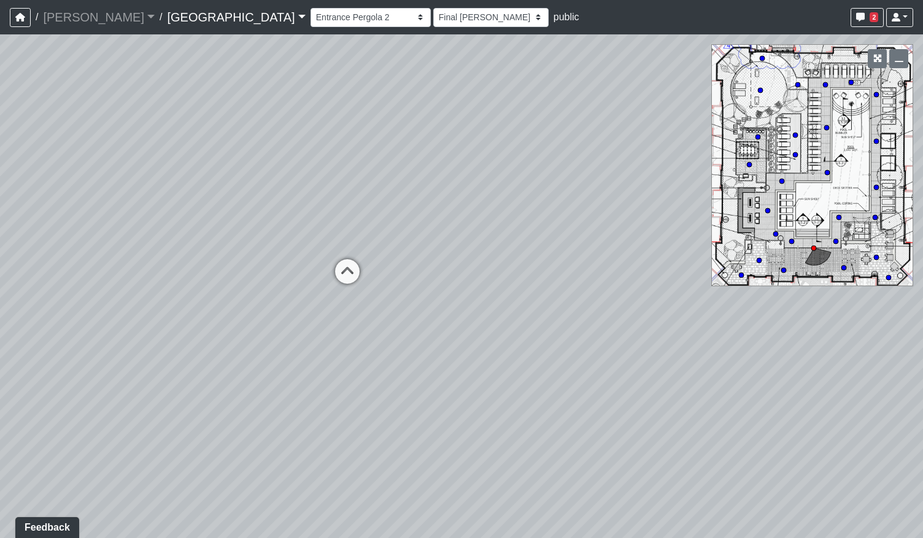
click at [436, 359] on div "Loading... Pool Courtyard Entry 1 Loading... Main Lounge 2 Loading... Pool Cour…" at bounding box center [461, 285] width 923 height 503
drag, startPoint x: 406, startPoint y: 288, endPoint x: 372, endPoint y: 290, distance: 34.5
click at [185, 298] on div "Loading... Pool Courtyard Entry 1 Loading... Main Lounge 2 Loading... Pool Cour…" at bounding box center [461, 285] width 923 height 503
drag, startPoint x: 731, startPoint y: 354, endPoint x: 248, endPoint y: 353, distance: 483.1
click at [265, 354] on div "Loading... Pool Courtyard Entry 1 Loading... Main Lounge 2 Loading... Pool Cour…" at bounding box center [461, 285] width 923 height 503
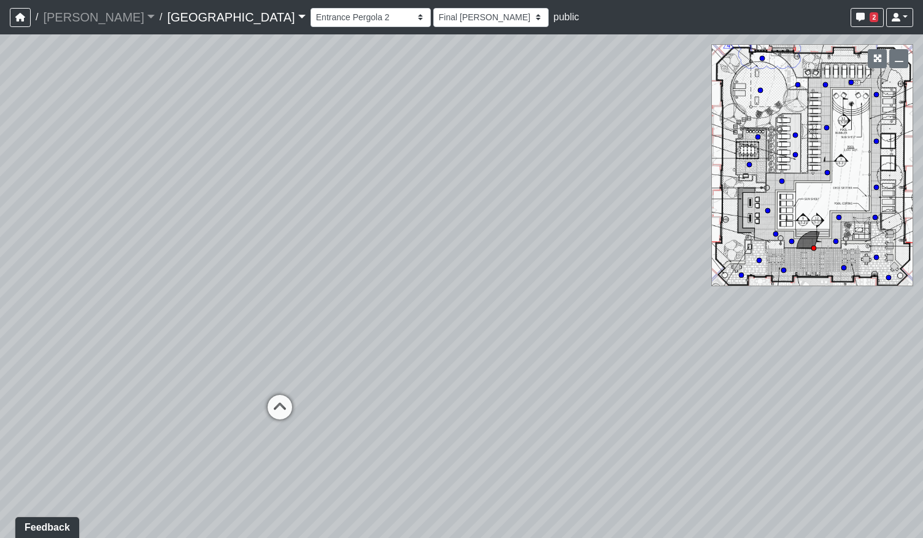
drag, startPoint x: 557, startPoint y: 361, endPoint x: 144, endPoint y: 354, distance: 413.8
click at [144, 354] on div "Loading... Pool Courtyard Entry 1 Loading... Main Lounge 2 Loading... Pool Cour…" at bounding box center [461, 285] width 923 height 503
drag, startPoint x: 516, startPoint y: 346, endPoint x: 366, endPoint y: 345, distance: 150.4
click at [366, 345] on div "Loading... Pool Courtyard Entry 1 Loading... Main Lounge 2 Loading... Pool Cour…" at bounding box center [461, 285] width 923 height 503
click at [594, 391] on icon at bounding box center [590, 401] width 37 height 37
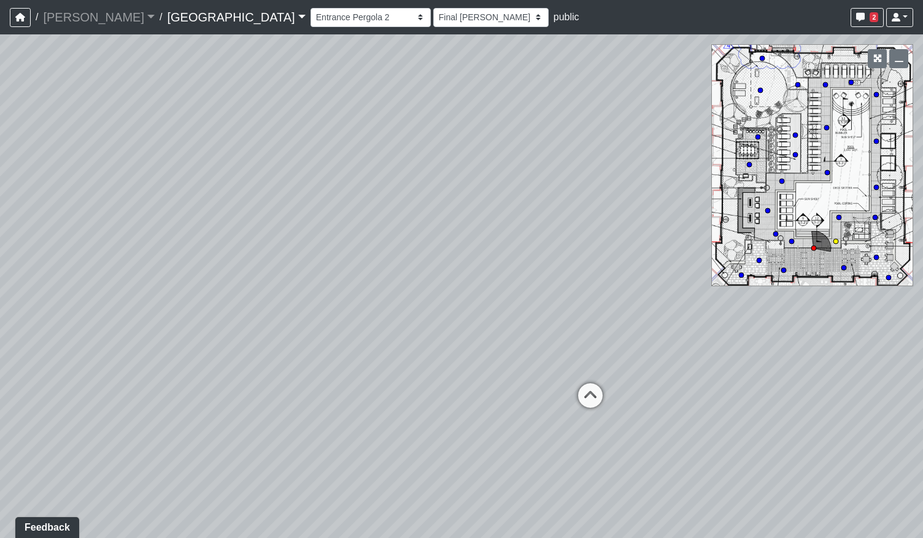
select select "ogt1AyrjNtVa1H4PfKvCPh"
select select "h3ebyGk32eUmSzz99H473o"
drag, startPoint x: 581, startPoint y: 335, endPoint x: 535, endPoint y: 332, distance: 45.5
click at [535, 332] on div "Loading... Pool Courtyard Entry 1 Loading... Main Lounge 2 Loading... Pool Cour…" at bounding box center [461, 285] width 923 height 503
drag, startPoint x: 587, startPoint y: 275, endPoint x: 300, endPoint y: 268, distance: 287.4
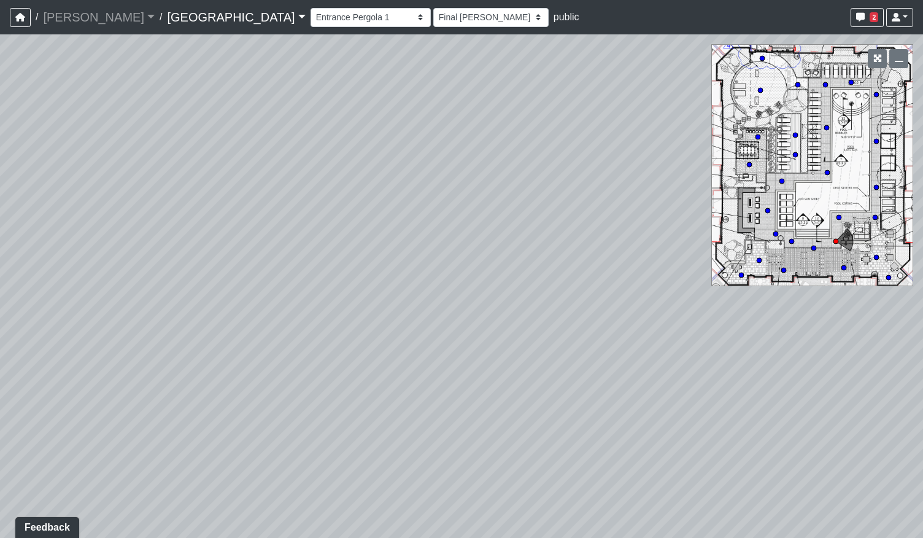
click at [299, 268] on div "Loading... Pool Courtyard Entry 1 Loading... Main Lounge 2 Loading... Pool Cour…" at bounding box center [461, 285] width 923 height 503
drag, startPoint x: 547, startPoint y: 304, endPoint x: 134, endPoint y: 287, distance: 413.5
click at [138, 287] on div "Loading... Pool Courtyard Entry 1 Loading... Main Lounge 2 Loading... Pool Cour…" at bounding box center [461, 285] width 923 height 503
drag, startPoint x: 528, startPoint y: 281, endPoint x: 425, endPoint y: 278, distance: 103.2
click at [232, 299] on div "Loading... Pool Courtyard Entry 1 Loading... Main Lounge 2 Loading... Pool Cour…" at bounding box center [461, 285] width 923 height 503
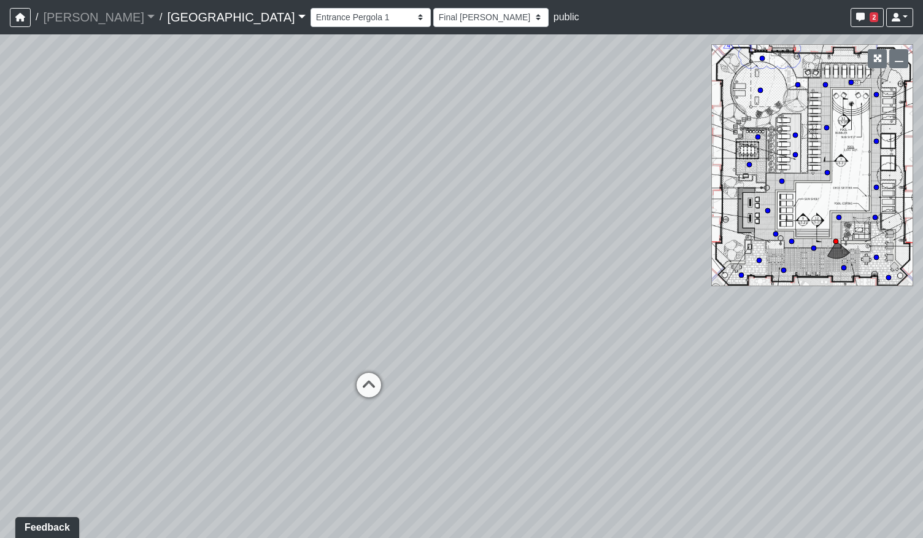
drag, startPoint x: 444, startPoint y: 278, endPoint x: 581, endPoint y: 287, distance: 136.6
click at [581, 287] on div "Loading... Pool Courtyard Entry 1 Loading... Main Lounge 2 Loading... Pool Cour…" at bounding box center [461, 285] width 923 height 503
drag, startPoint x: 626, startPoint y: 301, endPoint x: 308, endPoint y: 303, distance: 318.6
click at [308, 303] on div "Loading... Pool Courtyard Entry 1 Loading... Main Lounge 2 Loading... Pool Cour…" at bounding box center [461, 285] width 923 height 503
drag, startPoint x: 108, startPoint y: 333, endPoint x: 444, endPoint y: 323, distance: 336.6
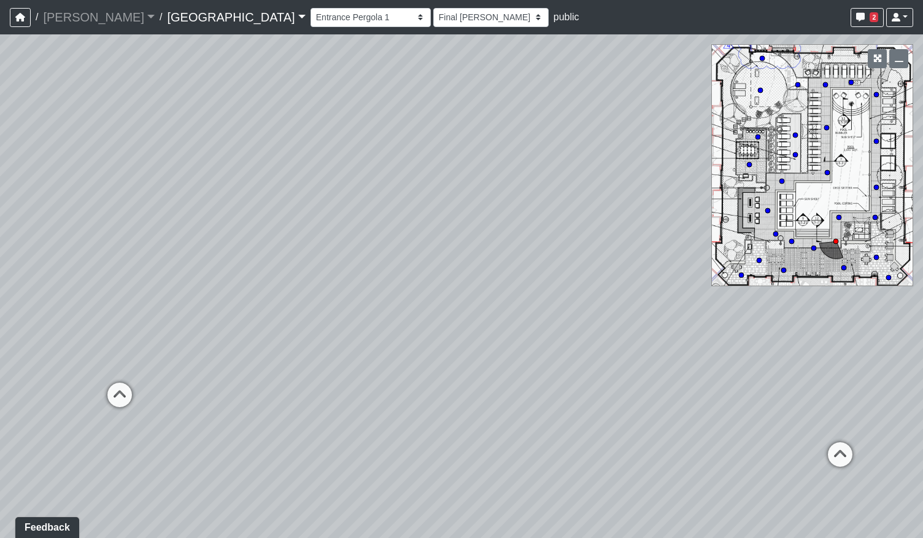
click at [440, 323] on div "Loading... Pool Courtyard Entry 1 Loading... Main Lounge 2 Loading... Pool Cour…" at bounding box center [461, 285] width 923 height 503
drag, startPoint x: 68, startPoint y: 360, endPoint x: 646, endPoint y: 329, distance: 579.7
click at [646, 329] on div "Loading... Pool Courtyard Entry 1 Loading... Main Lounge 2 Loading... Pool Cour…" at bounding box center [461, 285] width 923 height 503
click at [39, 398] on icon at bounding box center [36, 409] width 37 height 37
select select "pqMrpT7AeTgQuGYvvdurR9"
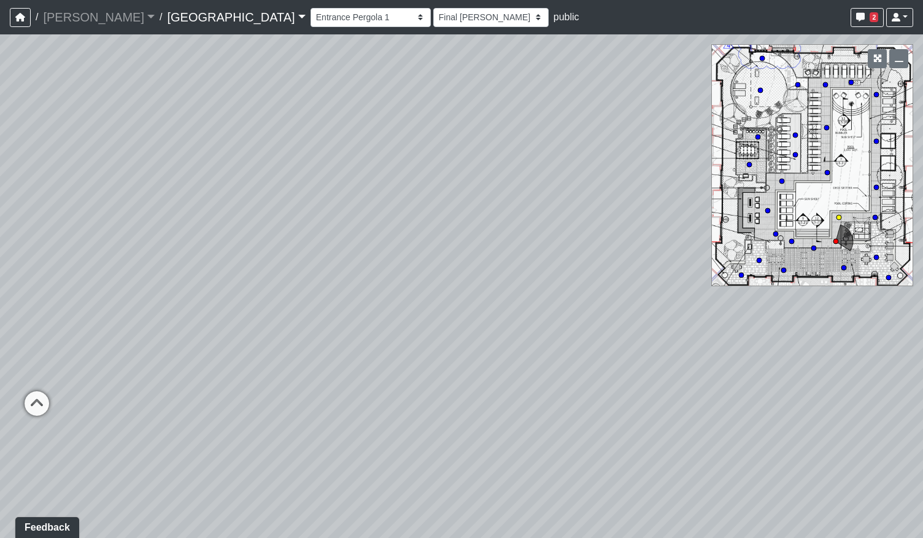
select select "h3ebyGk32eUmSzz99H473o"
drag, startPoint x: 587, startPoint y: 271, endPoint x: 491, endPoint y: 273, distance: 95.8
click at [491, 273] on div "Loading... Pool Courtyard Entry 1 Loading... Main Lounge 2 Loading... Pool Cour…" at bounding box center [461, 285] width 923 height 503
click at [498, 298] on icon at bounding box center [497, 305] width 37 height 37
select select "mwnVeGdoUu3tRb3LQwBBFm"
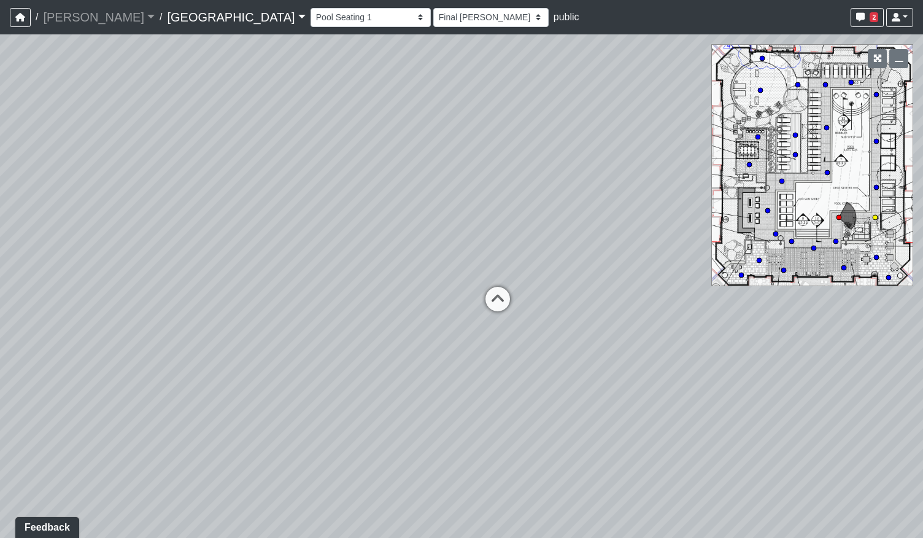
select select "h3ebyGk32eUmSzz99H473o"
drag, startPoint x: 517, startPoint y: 422, endPoint x: 457, endPoint y: 326, distance: 113.1
click at [457, 326] on div "Loading... Pool Courtyard Entry 1 Loading... Main Lounge 2 Loading... Pool Cour…" at bounding box center [461, 285] width 923 height 503
drag, startPoint x: 548, startPoint y: 370, endPoint x: 489, endPoint y: 429, distance: 83.8
click at [489, 429] on div "Loading... Pool Courtyard Entry 1 Loading... Main Lounge 2 Loading... Pool Cour…" at bounding box center [461, 285] width 923 height 503
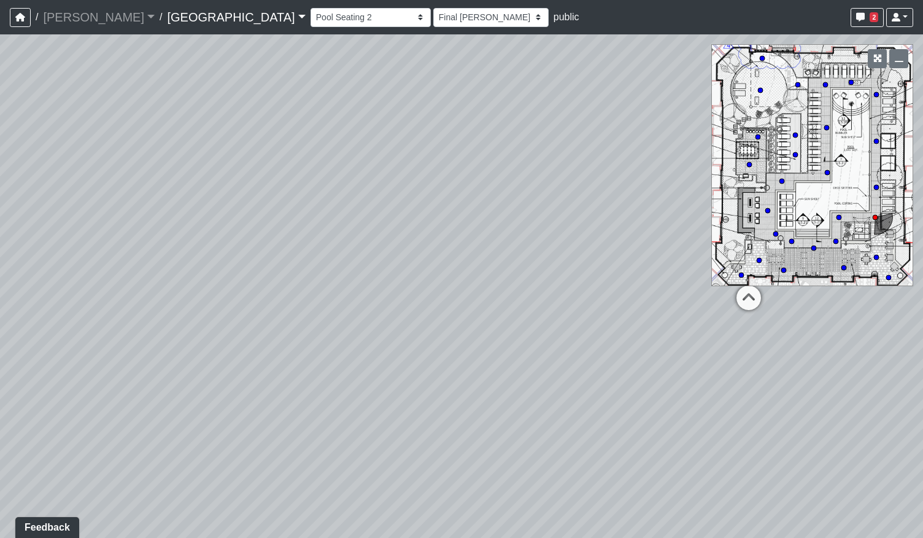
drag, startPoint x: 632, startPoint y: 402, endPoint x: 455, endPoint y: 405, distance: 177.4
click at [455, 405] on div "Loading... Pool Courtyard Entry 1 Loading... Main Lounge 2 Loading... Pool Cour…" at bounding box center [461, 285] width 923 height 503
drag, startPoint x: 645, startPoint y: 386, endPoint x: 283, endPoint y: 386, distance: 361.6
click at [309, 382] on div "Loading... Pool Courtyard Entry 1 Loading... Main Lounge 2 Loading... Pool Cour…" at bounding box center [461, 285] width 923 height 503
drag, startPoint x: 592, startPoint y: 365, endPoint x: 437, endPoint y: 367, distance: 154.7
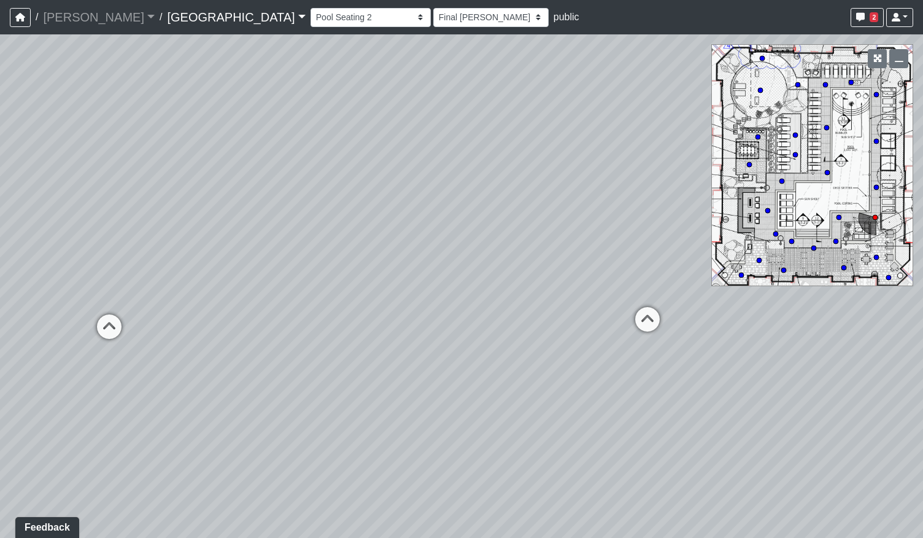
click at [416, 373] on div "Loading... Pool Courtyard Entry 1 Loading... Main Lounge 2 Loading... Pool Cour…" at bounding box center [461, 285] width 923 height 503
click at [576, 312] on icon at bounding box center [561, 318] width 37 height 37
select select "pqMrpT7AeTgQuGYvvdurR9"
select select "h3ebyGk32eUmSzz99H473o"
drag, startPoint x: 317, startPoint y: 343, endPoint x: 600, endPoint y: 338, distance: 283.7
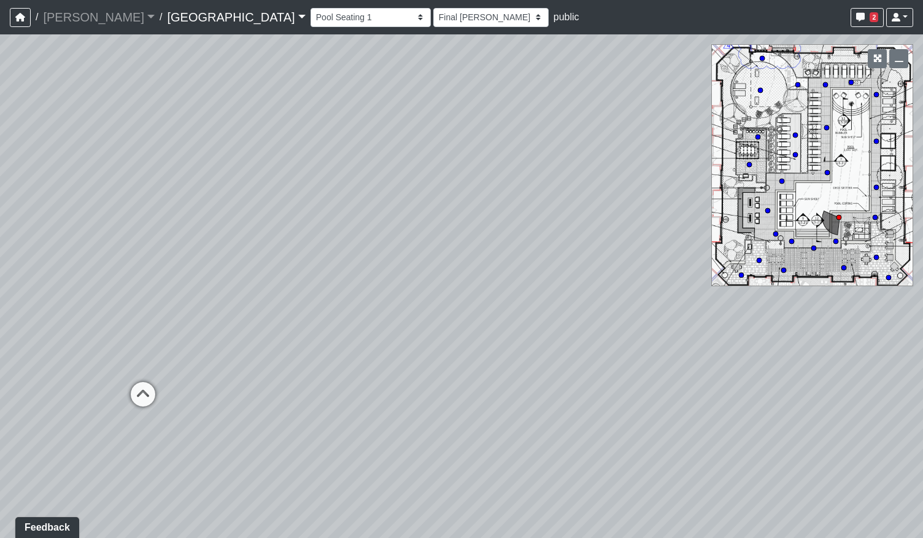
click at [600, 338] on div "Loading... Pool Courtyard Entry 1 Loading... Main Lounge 2 Loading... Pool Cour…" at bounding box center [461, 285] width 923 height 503
drag, startPoint x: 172, startPoint y: 319, endPoint x: 292, endPoint y: 343, distance: 122.7
click at [292, 343] on div "Loading... Pool Courtyard Entry 1 Loading... Main Lounge 2 Loading... Pool Cour…" at bounding box center [461, 285] width 923 height 503
drag, startPoint x: 243, startPoint y: 351, endPoint x: 583, endPoint y: 347, distance: 339.5
click at [583, 347] on div "Loading... Pool Courtyard Entry 1 Loading... Main Lounge 2 Loading... Pool Cour…" at bounding box center [461, 285] width 923 height 503
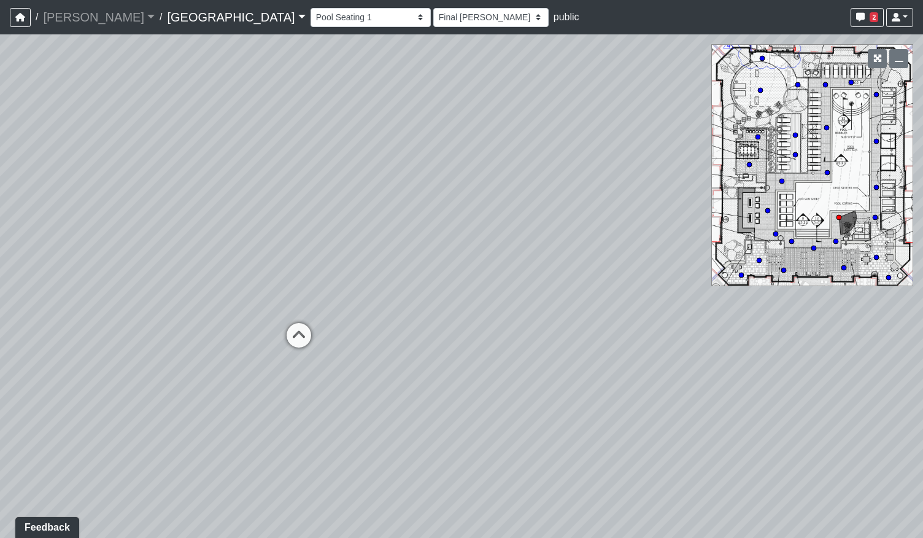
drag, startPoint x: 285, startPoint y: 297, endPoint x: 360, endPoint y: 310, distance: 75.4
click at [360, 310] on div "Loading... Pool Courtyard Entry 1 Loading... Main Lounge 2 Loading... Pool Cour…" at bounding box center [461, 285] width 923 height 503
drag, startPoint x: 374, startPoint y: 268, endPoint x: 347, endPoint y: 268, distance: 27.0
click at [347, 268] on div "Loading... Pool Courtyard Entry 1 Loading... Main Lounge 2 Loading... Pool Cour…" at bounding box center [461, 285] width 923 height 503
drag, startPoint x: 554, startPoint y: 281, endPoint x: 333, endPoint y: 279, distance: 221.0
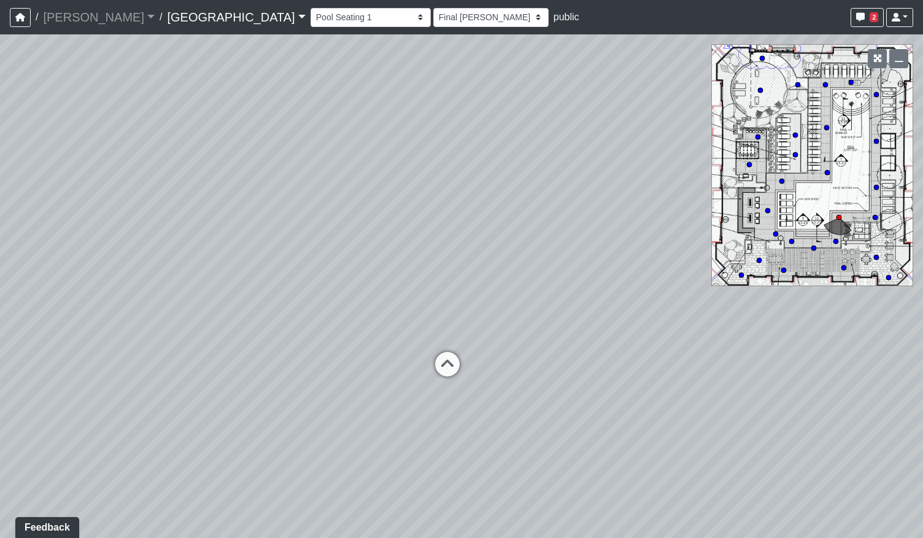
click at [311, 285] on div "Loading... Pool Courtyard Entry 1 Loading... Main Lounge 2 Loading... Pool Cour…" at bounding box center [461, 285] width 923 height 503
drag, startPoint x: 404, startPoint y: 266, endPoint x: 284, endPoint y: 268, distance: 120.3
click at [284, 268] on div "Loading... Pool Courtyard Entry 1 Loading... Main Lounge 2 Loading... Pool Cour…" at bounding box center [461, 285] width 923 height 503
drag, startPoint x: 567, startPoint y: 224, endPoint x: 396, endPoint y: 227, distance: 171.3
click at [396, 227] on div "Loading... Pool Courtyard Entry 1 Loading... Main Lounge 2 Loading... Pool Cour…" at bounding box center [461, 285] width 923 height 503
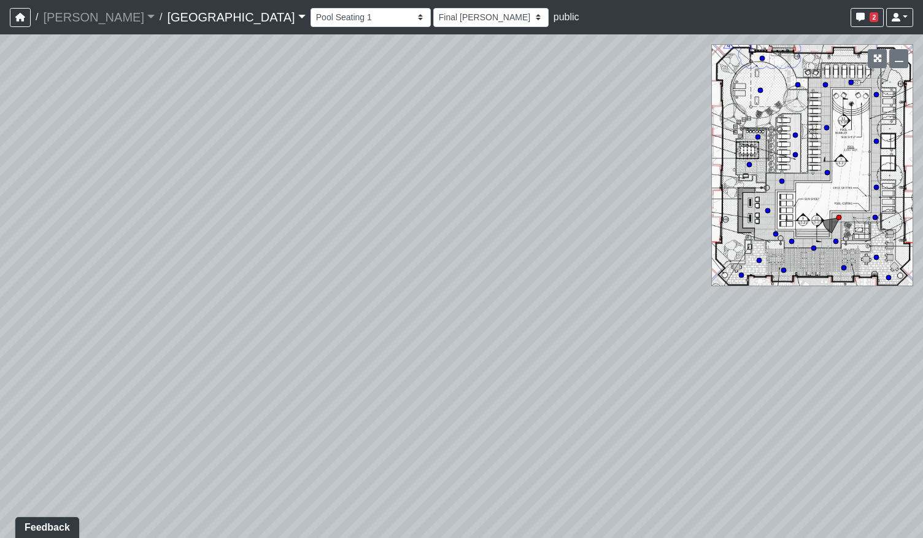
drag, startPoint x: 590, startPoint y: 317, endPoint x: 465, endPoint y: 325, distance: 124.9
click at [465, 325] on div "Loading... Pool Courtyard Entry 1 Loading... Main Lounge 2 Loading... Pool Cour…" at bounding box center [461, 285] width 923 height 503
drag, startPoint x: 562, startPoint y: 354, endPoint x: 516, endPoint y: 308, distance: 66.0
click at [516, 308] on div "Loading... Pool Courtyard Entry 1 Loading... Main Lounge 2 Loading... Pool Cour…" at bounding box center [461, 285] width 923 height 503
click at [774, 233] on circle at bounding box center [776, 233] width 5 height 5
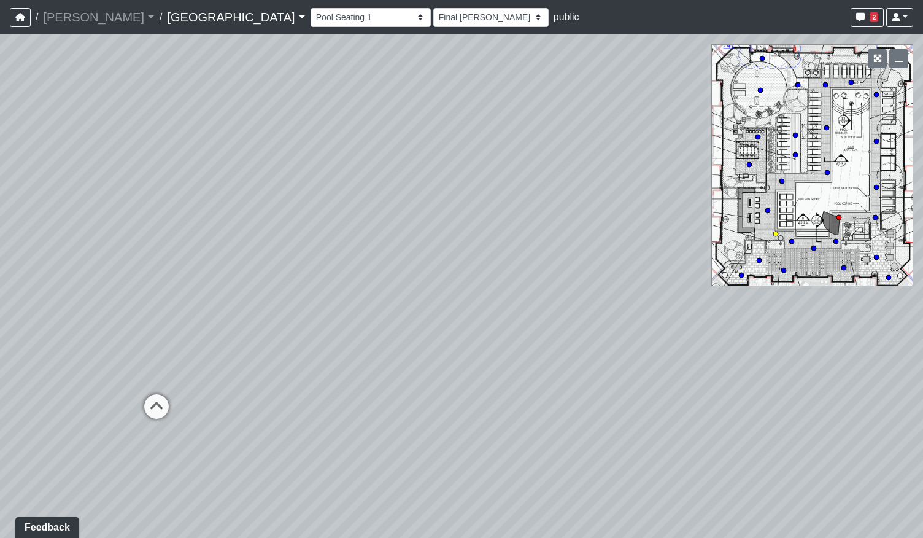
select select "jZDG7L9E933XaJqVWFJ8Me"
select select "h3ebyGk32eUmSzz99H473o"
drag, startPoint x: 174, startPoint y: 325, endPoint x: 615, endPoint y: 317, distance: 441.4
click at [608, 319] on div "Loading... Pool Courtyard Entry 1 Loading... Main Lounge 2 Loading... Pool Cour…" at bounding box center [461, 285] width 923 height 503
drag, startPoint x: 172, startPoint y: 335, endPoint x: 463, endPoint y: 325, distance: 291.8
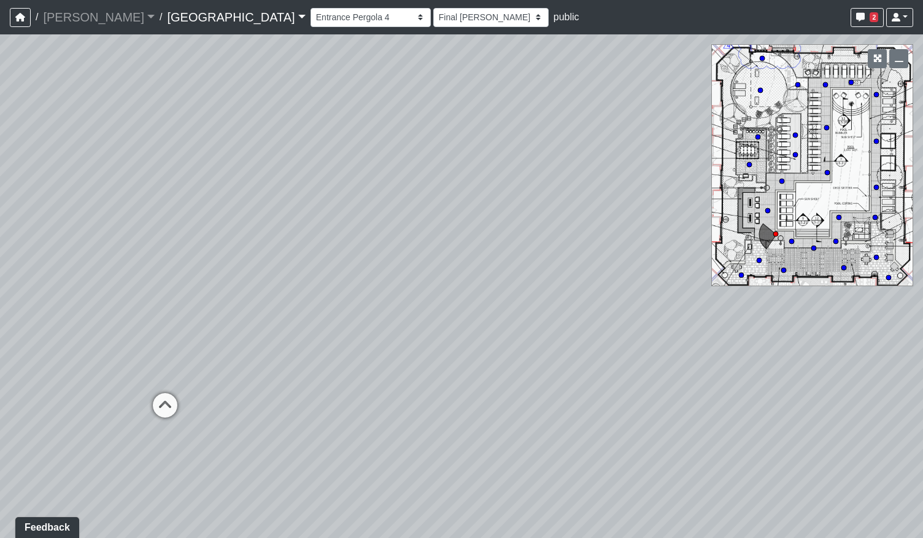
click at [458, 325] on div "Loading... Pool Courtyard Entry 1 Loading... Main Lounge 2 Loading... Pool Cour…" at bounding box center [461, 285] width 923 height 503
drag, startPoint x: 369, startPoint y: 325, endPoint x: 525, endPoint y: 325, distance: 155.9
click at [525, 325] on div "Loading... Pool Courtyard Entry 1 Loading... Main Lounge 2 Loading... Pool Cour…" at bounding box center [461, 285] width 923 height 503
drag, startPoint x: 468, startPoint y: 285, endPoint x: 433, endPoint y: 287, distance: 35.0
click at [433, 287] on div "Loading... Pool Courtyard Entry 1 Loading... Main Lounge 2 Loading... Pool Cour…" at bounding box center [461, 285] width 923 height 503
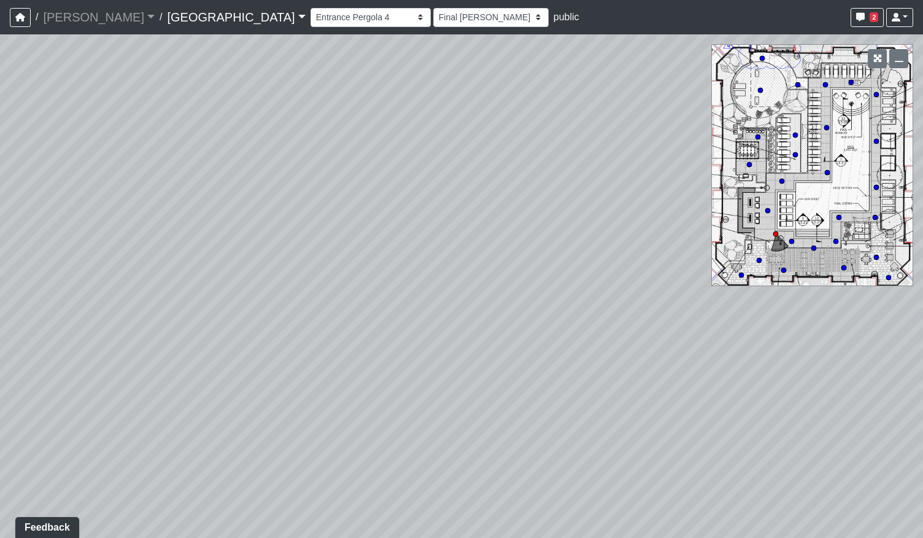
drag, startPoint x: 258, startPoint y: 260, endPoint x: 469, endPoint y: 259, distance: 210.6
click at [469, 259] on div "Loading... Pool Courtyard Entry 1 Loading... Main Lounge 2 Loading... Pool Cour…" at bounding box center [461, 285] width 923 height 503
drag, startPoint x: 424, startPoint y: 293, endPoint x: 254, endPoint y: 281, distance: 171.1
click at [254, 281] on div "Loading... Pool Courtyard Entry 1 Loading... Main Lounge 2 Loading... Pool Cour…" at bounding box center [461, 285] width 923 height 503
drag, startPoint x: 162, startPoint y: 302, endPoint x: 484, endPoint y: 290, distance: 322.5
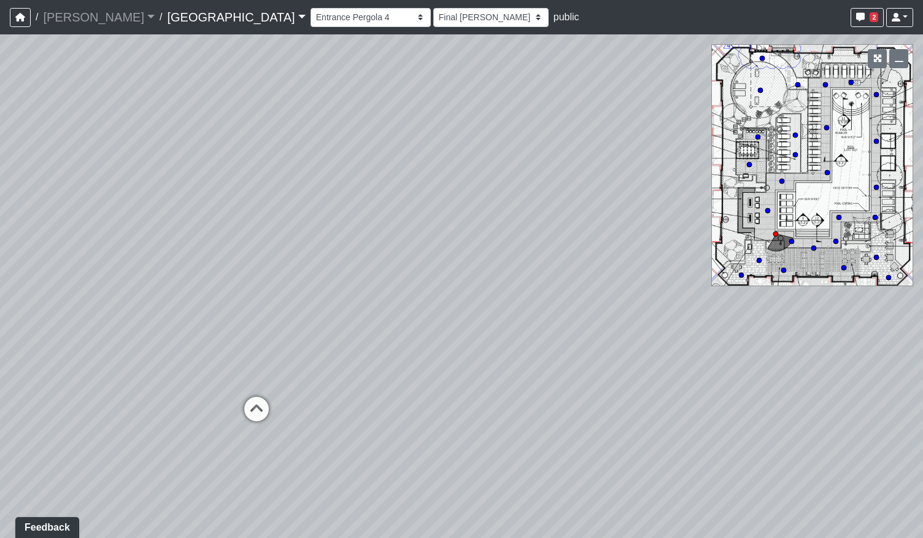
click at [484, 290] on div "Loading... Pool Courtyard Entry 1 Loading... Main Lounge 2 Loading... Pool Cour…" at bounding box center [461, 285] width 923 height 503
click at [321, 381] on icon at bounding box center [326, 391] width 37 height 37
select select "bpZU8EWxH7iP9wBKE9es9n"
select select "h3ebyGk32eUmSzz99H473o"
click at [164, 414] on icon at bounding box center [157, 423] width 37 height 37
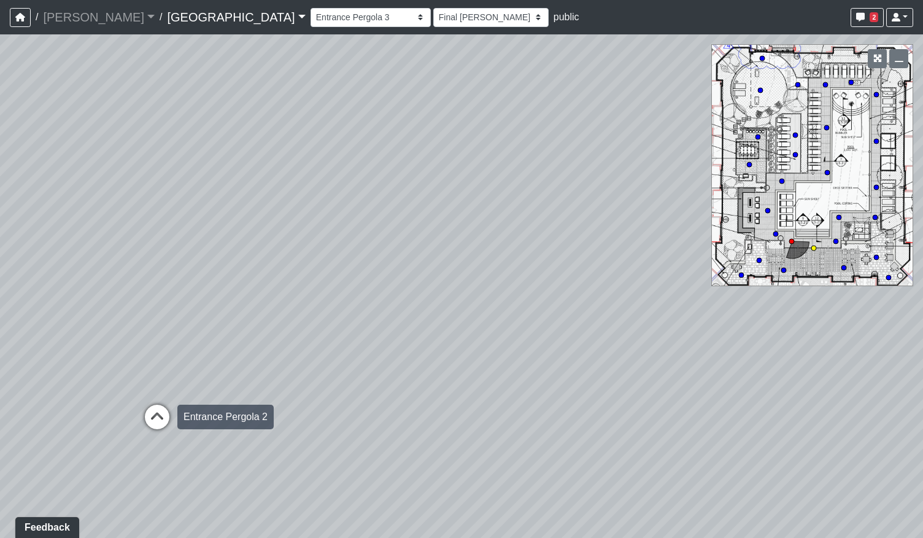
select select "qPF58Gj19tdZKxXjctCZ5B"
select select "h3ebyGk32eUmSzz99H473o"
drag, startPoint x: 207, startPoint y: 332, endPoint x: 409, endPoint y: 320, distance: 201.7
click at [409, 320] on div "Loading... Pool Courtyard Entry 1 Loading... Main Lounge 2 Loading... Pool Cour…" at bounding box center [461, 285] width 923 height 503
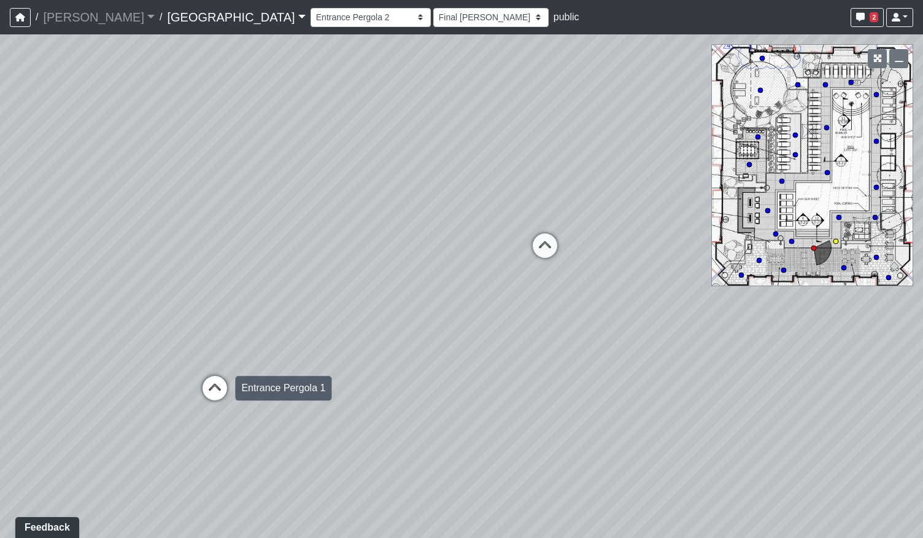
click at [212, 391] on icon at bounding box center [214, 394] width 37 height 37
select select "ogt1AyrjNtVa1H4PfKvCPh"
select select "h3ebyGk32eUmSzz99H473o"
drag, startPoint x: 149, startPoint y: 305, endPoint x: 489, endPoint y: 303, distance: 340.7
click at [486, 303] on div "Loading... Pool Courtyard Entry 1 Loading... Main Lounge 2 Loading... Pool Cour…" at bounding box center [461, 285] width 923 height 503
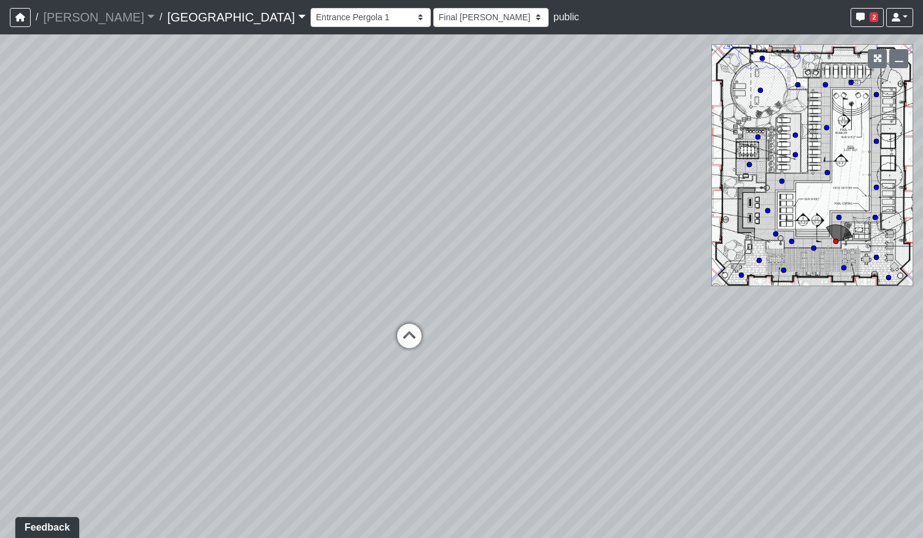
drag, startPoint x: 238, startPoint y: 308, endPoint x: 495, endPoint y: 306, distance: 257.2
click at [495, 306] on div "Loading... Pool Courtyard Entry 1 Loading... Main Lounge 2 Loading... Pool Cour…" at bounding box center [461, 285] width 923 height 503
click at [413, 335] on icon at bounding box center [409, 342] width 37 height 37
select select "pqMrpT7AeTgQuGYvvdurR9"
select select "h3ebyGk32eUmSzz99H473o"
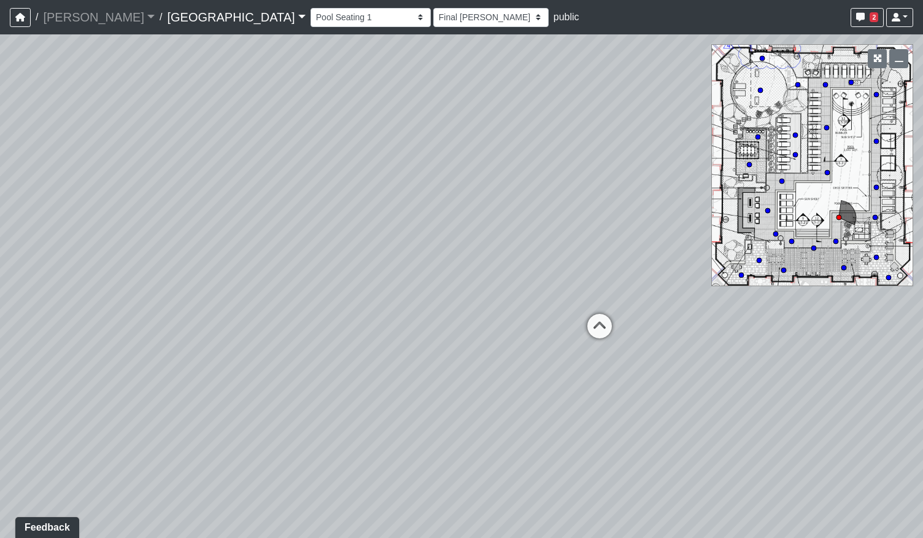
drag, startPoint x: 575, startPoint y: 319, endPoint x: 213, endPoint y: 330, distance: 362.4
click at [213, 330] on div "Loading... Pool Courtyard Entry 1 Loading... Main Lounge 2 Loading... Pool Cour…" at bounding box center [461, 285] width 923 height 503
click at [530, 324] on icon at bounding box center [529, 328] width 37 height 37
select select "mwnVeGdoUu3tRb3LQwBBFm"
select select "h3ebyGk32eUmSzz99H473o"
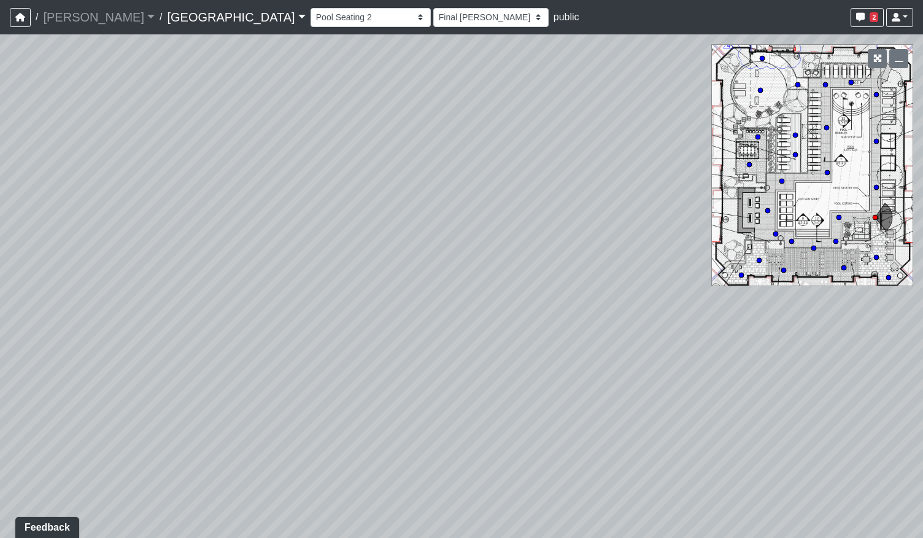
drag, startPoint x: 600, startPoint y: 404, endPoint x: 533, endPoint y: 317, distance: 109.9
click at [533, 317] on div "Loading... Pool Courtyard Entry 1 Loading... Main Lounge 2 Loading... Pool Cour…" at bounding box center [461, 285] width 923 height 503
drag, startPoint x: 564, startPoint y: 386, endPoint x: 466, endPoint y: 348, distance: 104.5
click at [466, 348] on div "Loading... Pool Courtyard Entry 1 Loading... Main Lounge 2 Loading... Pool Cour…" at bounding box center [461, 285] width 923 height 503
drag, startPoint x: 443, startPoint y: 317, endPoint x: 530, endPoint y: 405, distance: 123.3
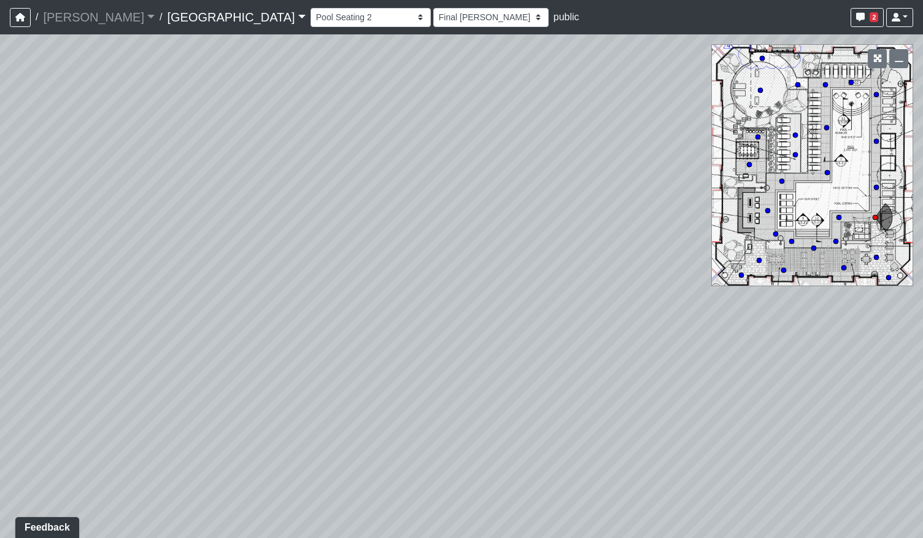
click at [530, 405] on div "Loading... Pool Courtyard Entry 1 Loading... Main Lounge 2 Loading... Pool Cour…" at bounding box center [461, 285] width 923 height 503
drag, startPoint x: 577, startPoint y: 455, endPoint x: 489, endPoint y: 417, distance: 96.2
click at [489, 417] on div "Loading... Pool Courtyard Entry 1 Loading... Main Lounge 2 Loading... Pool Cour…" at bounding box center [461, 285] width 923 height 503
click at [841, 217] on circle at bounding box center [839, 217] width 5 height 5
select select "pqMrpT7AeTgQuGYvvdurR9"
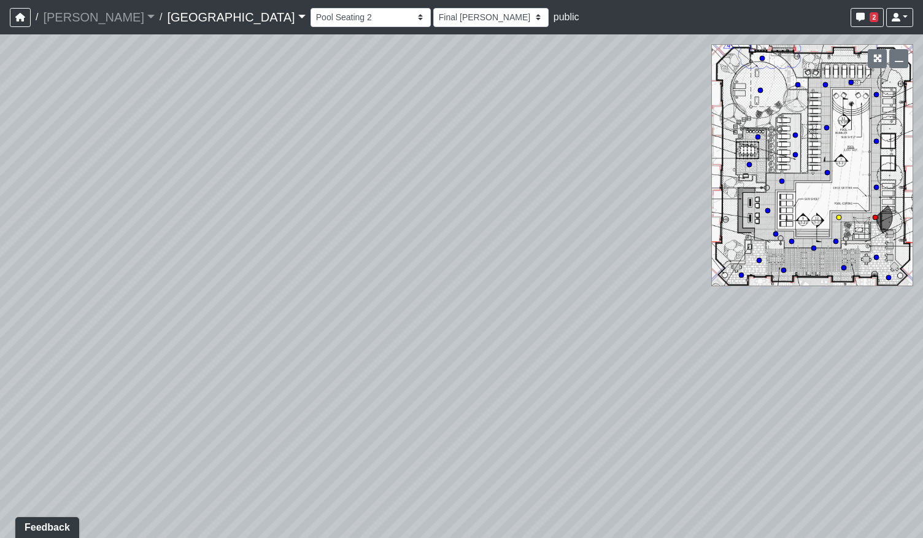
select select "h3ebyGk32eUmSzz99H473o"
drag, startPoint x: 298, startPoint y: 375, endPoint x: 324, endPoint y: 369, distance: 26.5
click at [284, 374] on div "Loading... Pool Courtyard Entry 1 Loading... Main Lounge 2 Loading... Pool Cour…" at bounding box center [461, 285] width 923 height 503
drag, startPoint x: 480, startPoint y: 345, endPoint x: 214, endPoint y: 339, distance: 266.5
click at [212, 341] on div "Loading... Pool Courtyard Entry 1 Loading... Main Lounge 2 Loading... Pool Cour…" at bounding box center [461, 285] width 923 height 503
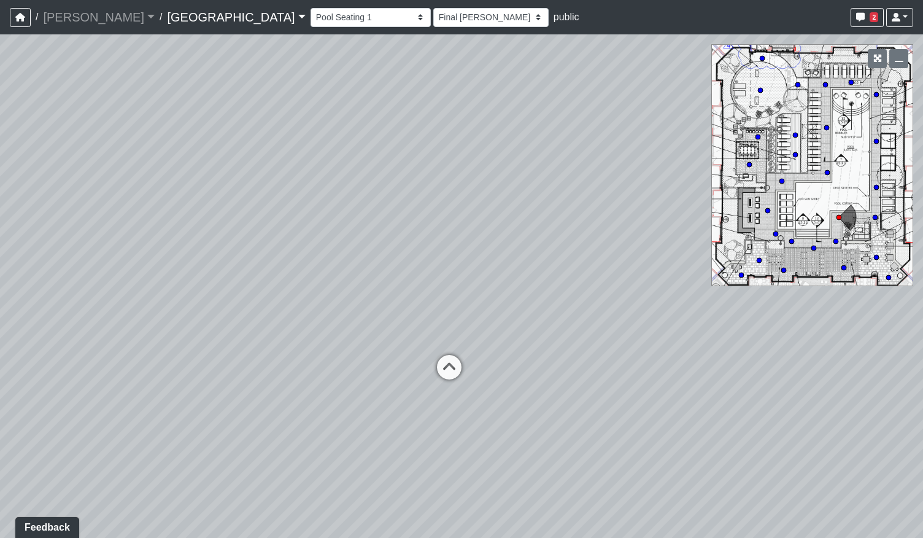
drag, startPoint x: 483, startPoint y: 343, endPoint x: 465, endPoint y: 343, distance: 17.2
click at [473, 344] on div "Loading... Pool Courtyard Entry 1 Loading... Main Lounge 2 Loading... Pool Cour…" at bounding box center [461, 285] width 923 height 503
drag, startPoint x: 587, startPoint y: 320, endPoint x: 537, endPoint y: 330, distance: 51.3
click at [537, 331] on div "Loading... Pool Courtyard Entry 1 Loading... Main Lounge 2 Loading... Pool Cour…" at bounding box center [461, 285] width 923 height 503
drag, startPoint x: 244, startPoint y: 326, endPoint x: 456, endPoint y: 311, distance: 212.3
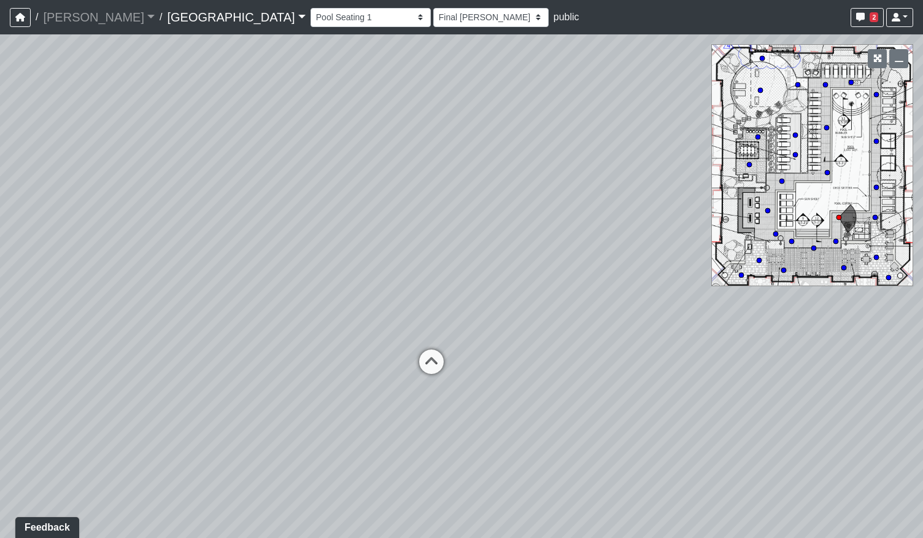
click at [456, 309] on div "Loading... Pool Courtyard Entry 1 Loading... Main Lounge 2 Loading... Pool Cour…" at bounding box center [461, 285] width 923 height 503
drag, startPoint x: 244, startPoint y: 322, endPoint x: 498, endPoint y: 305, distance: 254.7
click at [498, 305] on div "Loading... Pool Courtyard Entry 1 Loading... Main Lounge 2 Loading... Pool Cour…" at bounding box center [461, 285] width 923 height 503
drag, startPoint x: 338, startPoint y: 311, endPoint x: 500, endPoint y: 312, distance: 161.5
click at [500, 312] on div "Loading... Pool Courtyard Entry 1 Loading... Main Lounge 2 Loading... Pool Cour…" at bounding box center [461, 285] width 923 height 503
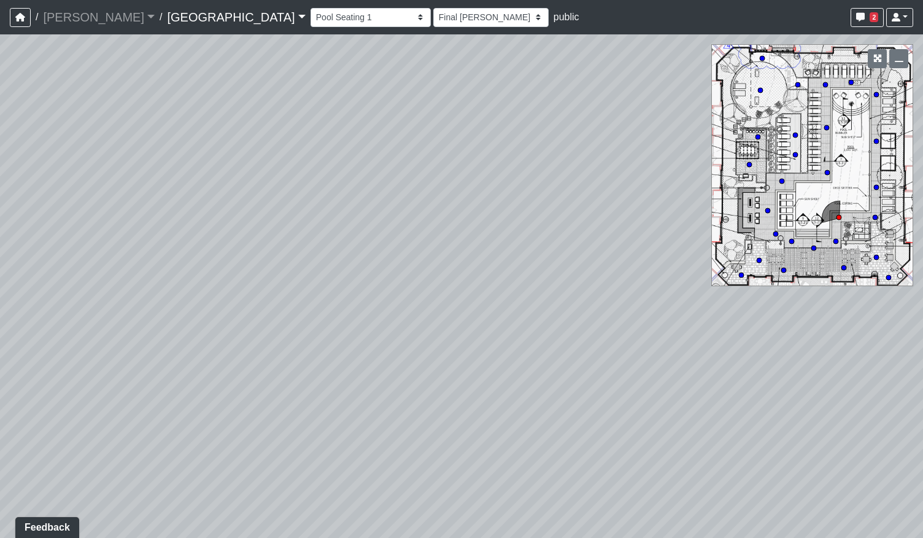
drag, startPoint x: 145, startPoint y: 329, endPoint x: 517, endPoint y: 332, distance: 371.4
click at [517, 332] on div "Loading... Pool Courtyard Entry 1 Loading... Main Lounge 2 Loading... Pool Cour…" at bounding box center [461, 285] width 923 height 503
drag, startPoint x: 182, startPoint y: 332, endPoint x: 332, endPoint y: 327, distance: 150.5
click at [332, 327] on div "Loading... Pool Courtyard Entry 1 Loading... Main Lounge 2 Loading... Pool Cour…" at bounding box center [461, 285] width 923 height 503
click at [770, 211] on circle at bounding box center [768, 210] width 5 height 5
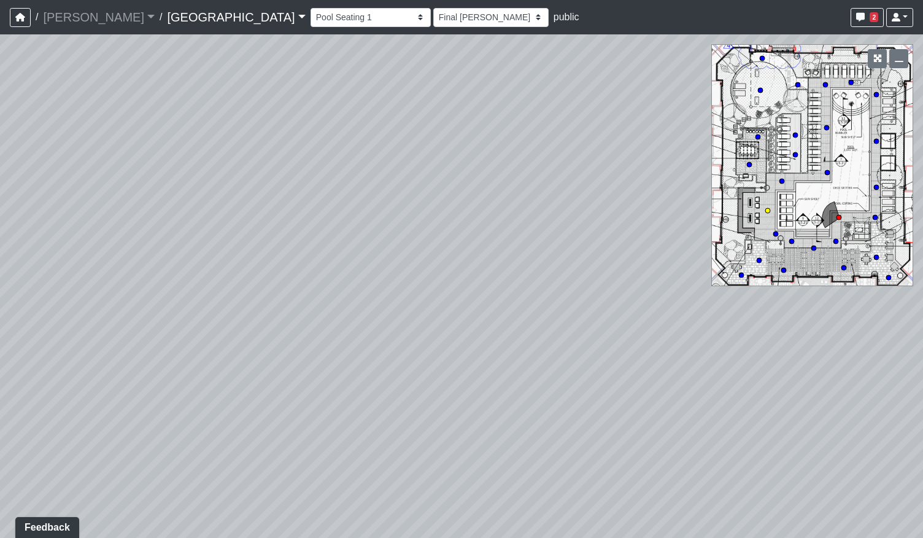
select select "37xGgjA7i9Vw4XtMmYgQ1y"
select select "h3ebyGk32eUmSzz99H473o"
drag, startPoint x: 637, startPoint y: 323, endPoint x: 325, endPoint y: 306, distance: 312.9
click at [325, 306] on div "Loading... Pool Courtyard Entry 1 Loading... Main Lounge 2 Loading... Pool Cour…" at bounding box center [461, 285] width 923 height 503
drag, startPoint x: 645, startPoint y: 357, endPoint x: 309, endPoint y: 317, distance: 337.5
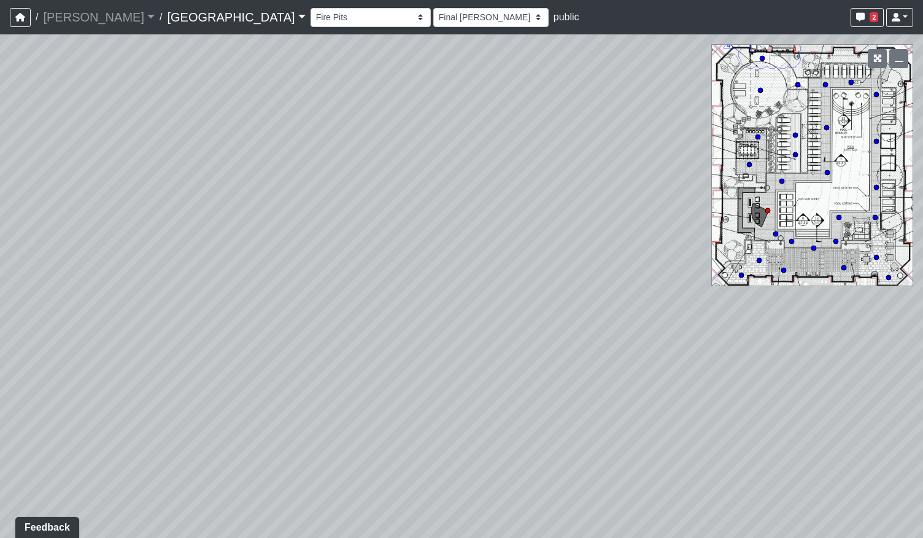
click at [309, 317] on div "Loading... Pool Courtyard Entry 1 Loading... Main Lounge 2 Loading... Pool Cour…" at bounding box center [461, 285] width 923 height 503
drag, startPoint x: 603, startPoint y: 348, endPoint x: 342, endPoint y: 337, distance: 261.8
click at [342, 337] on div "Loading... Pool Courtyard Entry 1 Loading... Main Lounge 2 Loading... Pool Cour…" at bounding box center [461, 285] width 923 height 503
drag, startPoint x: 661, startPoint y: 332, endPoint x: 263, endPoint y: 332, distance: 398.4
click at [263, 332] on div "Loading... Pool Courtyard Entry 1 Loading... Main Lounge 2 Loading... Pool Cour…" at bounding box center [461, 285] width 923 height 503
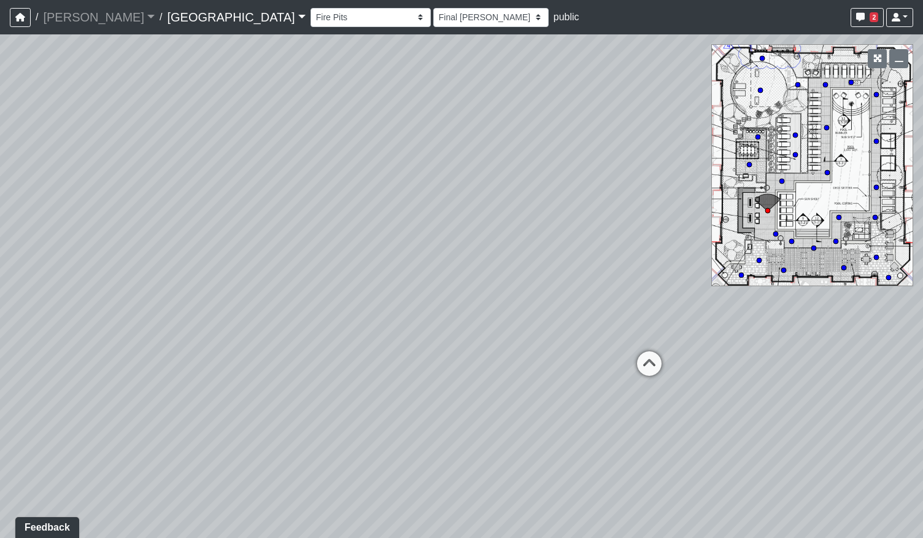
drag, startPoint x: 656, startPoint y: 319, endPoint x: 376, endPoint y: 322, distance: 280.6
click at [376, 322] on div "Loading... Pool Courtyard Entry 1 Loading... Main Lounge 2 Loading... Pool Cour…" at bounding box center [461, 285] width 923 height 503
click at [648, 364] on icon at bounding box center [649, 369] width 37 height 37
select select "3Yp3f2JyB9RuRZxs8365ta"
select select "h3ebyGk32eUmSzz99H473o"
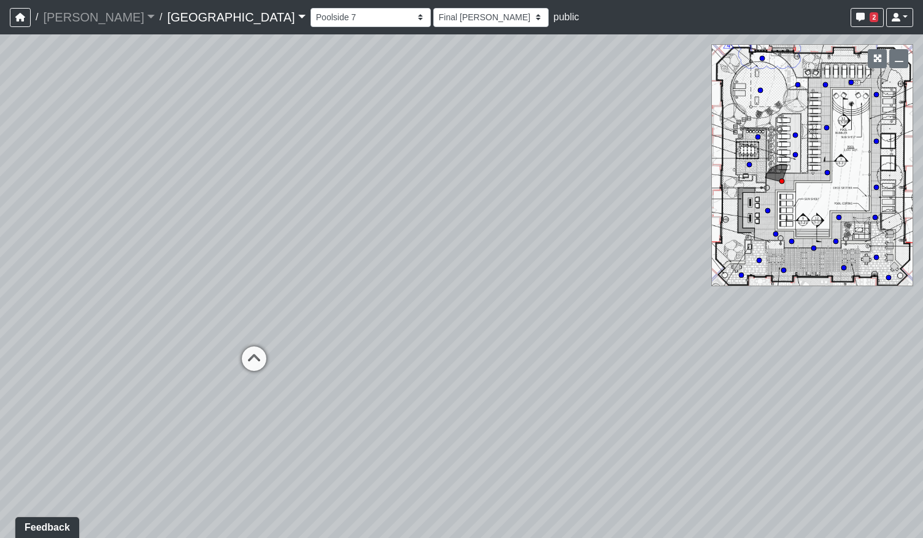
drag, startPoint x: 286, startPoint y: 338, endPoint x: 513, endPoint y: 319, distance: 227.9
click at [525, 327] on div "Loading... Pool Courtyard Entry 1 Loading... Main Lounge 2 Loading... Pool Cour…" at bounding box center [461, 285] width 923 height 503
drag, startPoint x: 628, startPoint y: 407, endPoint x: 581, endPoint y: 405, distance: 46.7
click at [578, 406] on div "Loading... Pool Courtyard Entry 1 Loading... Main Lounge 2 Loading... Pool Cour…" at bounding box center [461, 285] width 923 height 503
click at [754, 387] on icon at bounding box center [763, 396] width 37 height 37
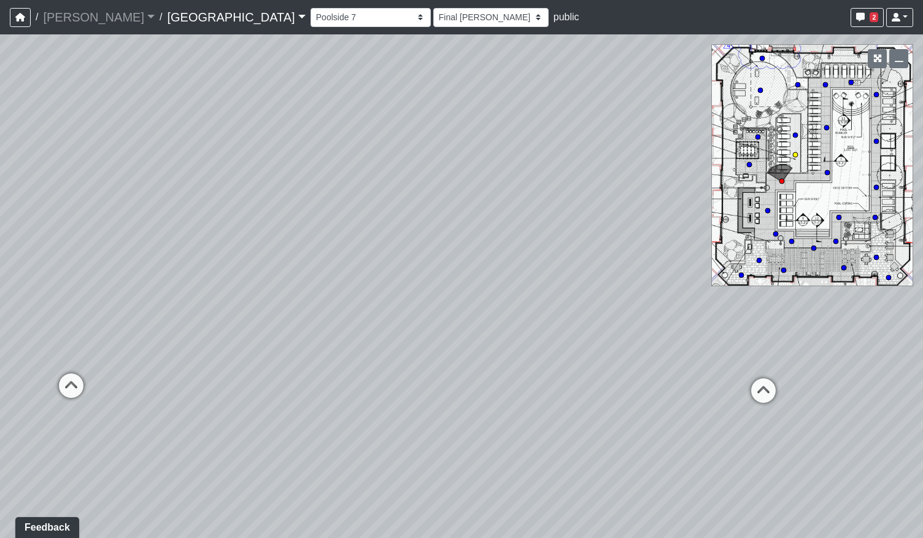
select select "mzLK2U6wghit4C5V9m4T92"
select select "h3ebyGk32eUmSzz99H473o"
drag, startPoint x: 578, startPoint y: 373, endPoint x: 723, endPoint y: 362, distance: 145.3
click at [729, 361] on div "Loading... Pool Courtyard Entry 1 Loading... Main Lounge 2 Loading... Pool Cour…" at bounding box center [461, 285] width 923 height 503
drag, startPoint x: 162, startPoint y: 312, endPoint x: 622, endPoint y: 341, distance: 460.7
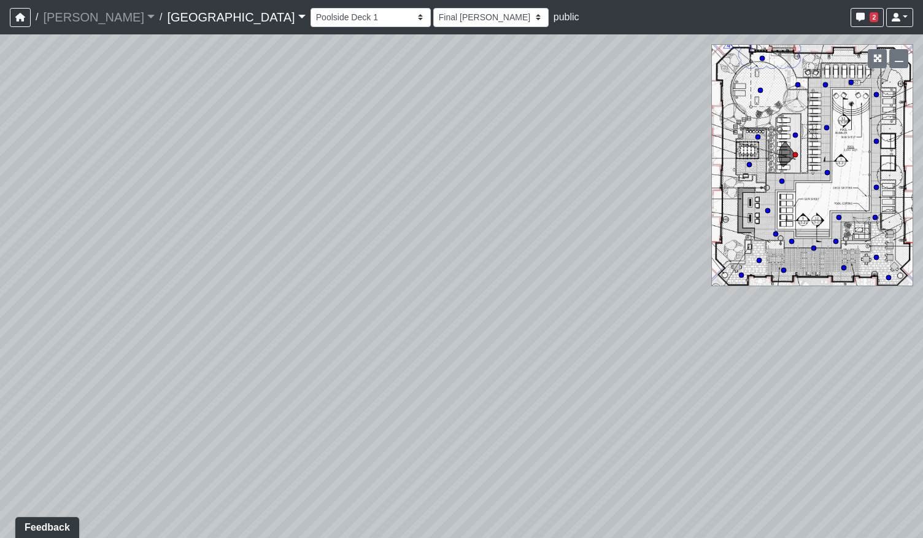
click at [622, 341] on div "Loading... Pool Courtyard Entry 1 Loading... Main Lounge 2 Loading... Pool Cour…" at bounding box center [461, 285] width 923 height 503
drag, startPoint x: 174, startPoint y: 283, endPoint x: 559, endPoint y: 246, distance: 386.7
click at [561, 246] on div "Loading... Pool Courtyard Entry 1 Loading... Main Lounge 2 Loading... Pool Cour…" at bounding box center [461, 285] width 923 height 503
drag, startPoint x: 312, startPoint y: 276, endPoint x: 530, endPoint y: 287, distance: 218.8
click at [548, 288] on div "Loading... Pool Courtyard Entry 1 Loading... Main Lounge 2 Loading... Pool Cour…" at bounding box center [461, 285] width 923 height 503
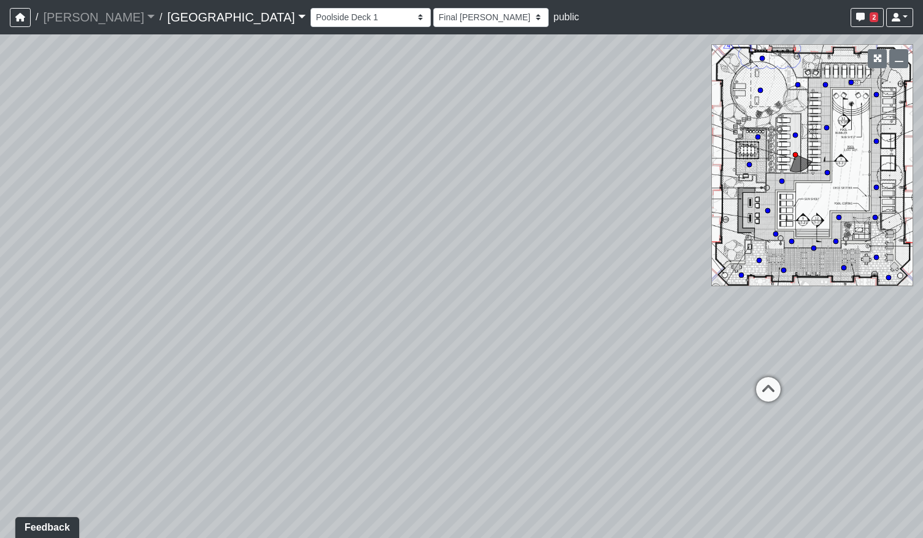
drag, startPoint x: 129, startPoint y: 276, endPoint x: 368, endPoint y: 276, distance: 239.4
click at [368, 276] on div "Loading... Pool Courtyard Entry 1 Loading... Main Lounge 2 Loading... Pool Cour…" at bounding box center [461, 285] width 923 height 503
drag, startPoint x: 529, startPoint y: 233, endPoint x: 271, endPoint y: 254, distance: 258.1
click at [271, 254] on div "Loading... Pool Courtyard Entry 1 Loading... Main Lounge 2 Loading... Pool Cour…" at bounding box center [461, 285] width 923 height 503
drag, startPoint x: 329, startPoint y: 317, endPoint x: 200, endPoint y: 322, distance: 129.0
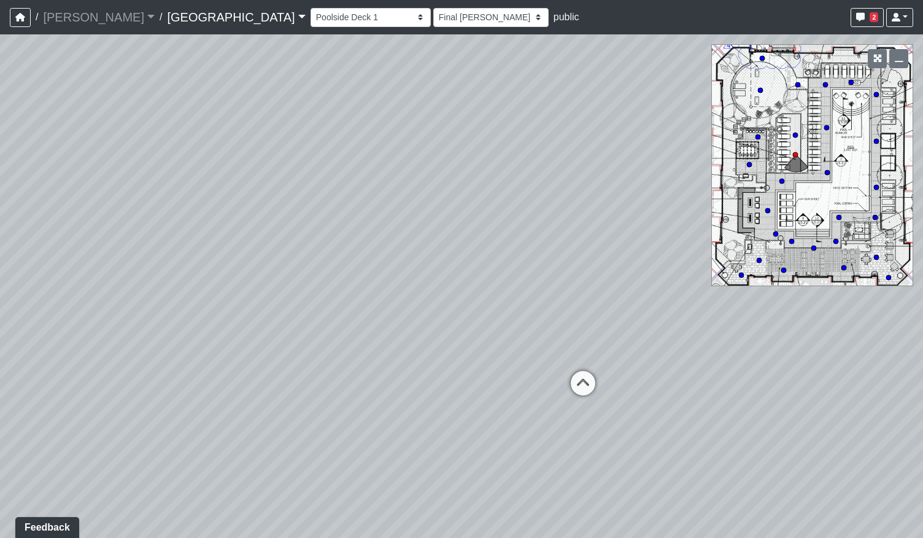
click at [207, 322] on div "Loading... Pool Courtyard Entry 1 Loading... Main Lounge 2 Loading... Pool Cour…" at bounding box center [461, 285] width 923 height 503
drag, startPoint x: 495, startPoint y: 315, endPoint x: 149, endPoint y: 321, distance: 346.3
click at [149, 322] on div "Loading... Pool Courtyard Entry 1 Loading... Main Lounge 2 Loading... Pool Cour…" at bounding box center [461, 285] width 923 height 503
drag, startPoint x: 254, startPoint y: 318, endPoint x: 143, endPoint y: 309, distance: 111.5
click at [143, 309] on div "Loading... Pool Courtyard Entry 1 Loading... Main Lounge 2 Loading... Pool Cour…" at bounding box center [461, 285] width 923 height 503
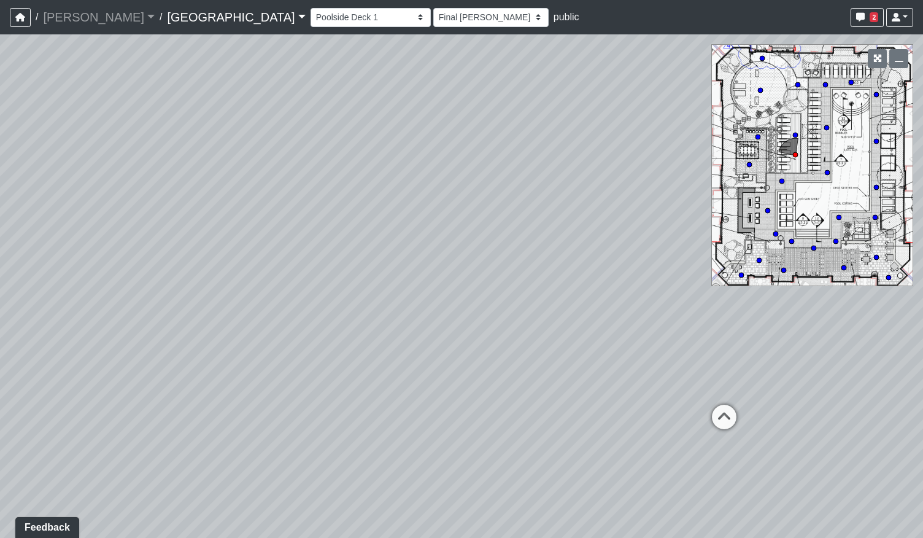
drag, startPoint x: 480, startPoint y: 305, endPoint x: 239, endPoint y: 325, distance: 242.1
click at [232, 327] on div "Loading... Pool Courtyard Entry 1 Loading... Main Lounge 2 Loading... Pool Cour…" at bounding box center [461, 285] width 923 height 503
drag, startPoint x: 476, startPoint y: 313, endPoint x: 194, endPoint y: 290, distance: 283.3
click at [194, 290] on div "Loading... Pool Courtyard Entry 1 Loading... Main Lounge 2 Loading... Pool Cour…" at bounding box center [461, 285] width 923 height 503
drag, startPoint x: 419, startPoint y: 288, endPoint x: 565, endPoint y: 281, distance: 146.3
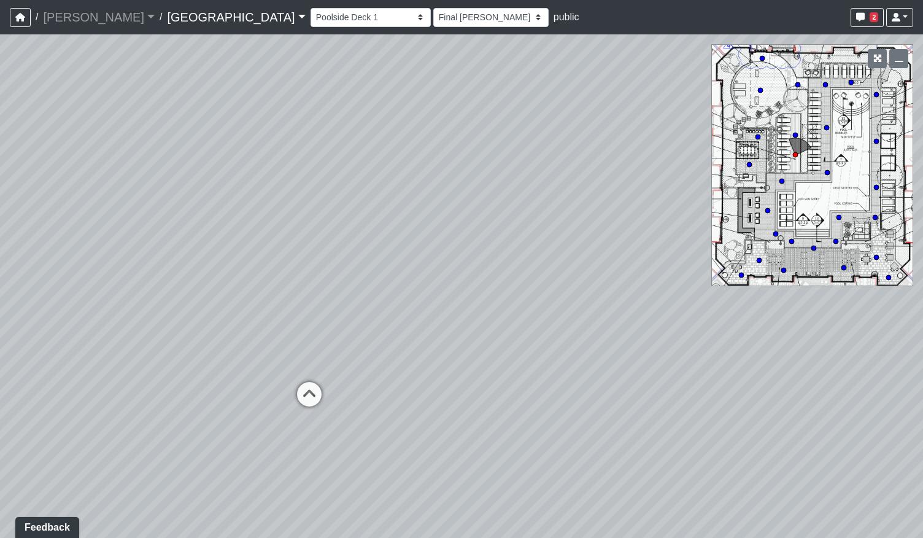
click at [667, 279] on div "Loading... Pool Courtyard Entry 1 Loading... Main Lounge 2 Loading... Pool Cour…" at bounding box center [461, 285] width 923 height 503
drag, startPoint x: 169, startPoint y: 290, endPoint x: 484, endPoint y: 293, distance: 314.3
click at [484, 293] on div "Loading... Pool Courtyard Entry 1 Loading... Main Lounge 2 Loading... Pool Cour…" at bounding box center [461, 285] width 923 height 503
drag, startPoint x: 524, startPoint y: 252, endPoint x: 359, endPoint y: 261, distance: 166.0
click at [359, 261] on div "Loading... Pool Courtyard Entry 1 Loading... Main Lounge 2 Loading... Pool Cour…" at bounding box center [461, 285] width 923 height 503
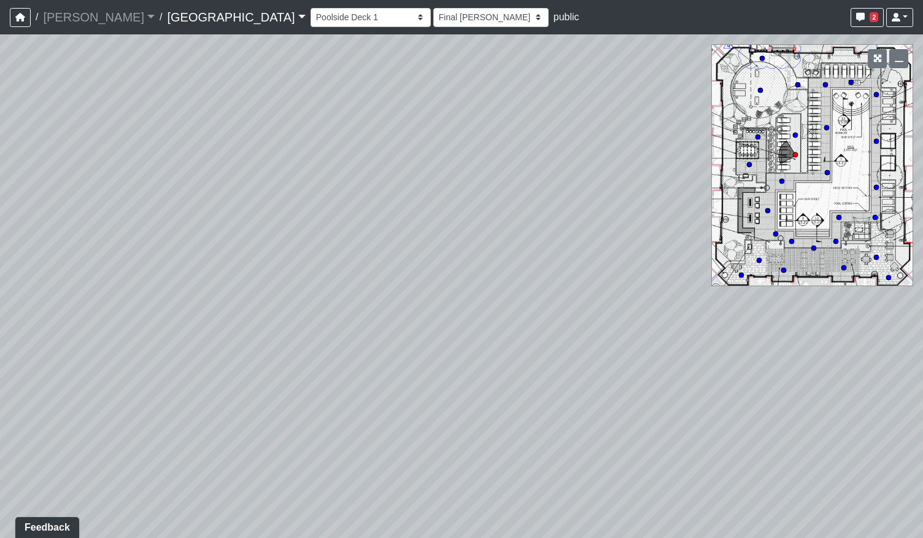
drag, startPoint x: 785, startPoint y: 269, endPoint x: 695, endPoint y: 263, distance: 90.5
click at [785, 269] on circle at bounding box center [783, 270] width 5 height 5
select select "mVhNpWoqqtcJLUh4fT9MXm"
select select "h3ebyGk32eUmSzz99H473o"
drag, startPoint x: 239, startPoint y: 303, endPoint x: 352, endPoint y: 314, distance: 113.5
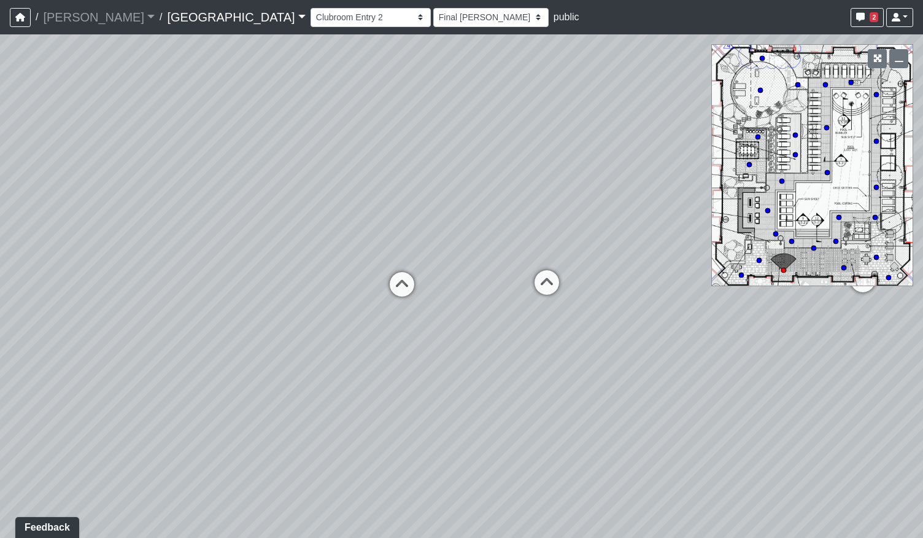
click at [568, 304] on div "Loading... Pool Courtyard Entry 1 Loading... Main Lounge 2 Loading... Pool Cour…" at bounding box center [461, 285] width 923 height 503
drag, startPoint x: 203, startPoint y: 300, endPoint x: 542, endPoint y: 304, distance: 339.5
click at [546, 305] on div "Loading... Pool Courtyard Entry 1 Loading... Main Lounge 2 Loading... Pool Cour…" at bounding box center [461, 285] width 923 height 503
drag, startPoint x: 675, startPoint y: 359, endPoint x: 227, endPoint y: 356, distance: 448.8
click at [180, 364] on div "Loading... Pool Courtyard Entry 1 Loading... Main Lounge 2 Loading... Pool Cour…" at bounding box center [461, 285] width 923 height 503
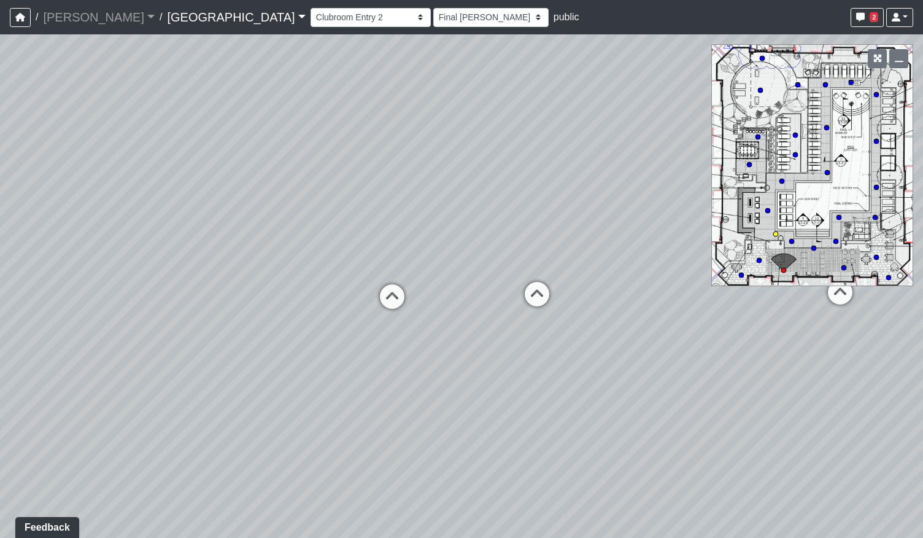
drag, startPoint x: 392, startPoint y: 300, endPoint x: 416, endPoint y: 344, distance: 50.6
click at [392, 301] on icon at bounding box center [392, 302] width 37 height 37
select select "jZDG7L9E933XaJqVWFJ8Me"
select select "h3ebyGk32eUmSzz99H473o"
drag, startPoint x: 207, startPoint y: 379, endPoint x: 601, endPoint y: 378, distance: 394.1
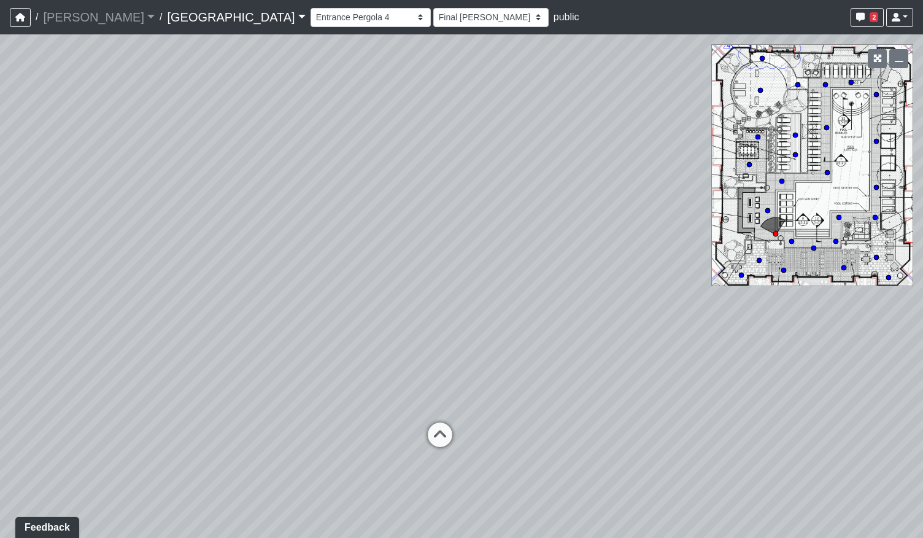
click at [594, 378] on div "Loading... Pool Courtyard Entry 1 Loading... Main Lounge 2 Loading... Pool Cour…" at bounding box center [461, 285] width 923 height 503
drag, startPoint x: 246, startPoint y: 365, endPoint x: 645, endPoint y: 341, distance: 399.8
click at [631, 341] on div "Loading... Pool Courtyard Entry 1 Loading... Main Lounge 2 Loading... Pool Cour…" at bounding box center [461, 285] width 923 height 503
drag, startPoint x: 292, startPoint y: 333, endPoint x: 456, endPoint y: 332, distance: 163.3
click at [456, 332] on div "Loading... Pool Courtyard Entry 1 Loading... Main Lounge 2 Loading... Pool Cour…" at bounding box center [461, 285] width 923 height 503
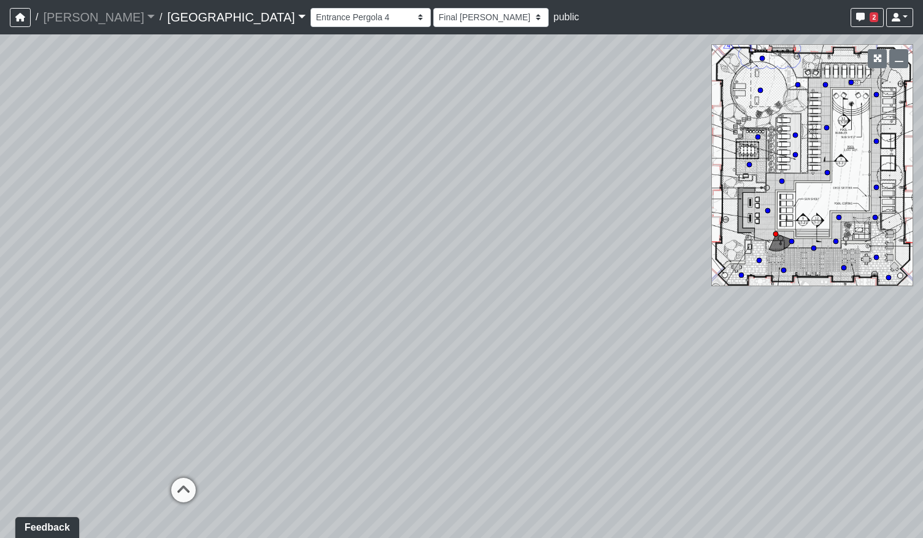
drag, startPoint x: 395, startPoint y: 319, endPoint x: 545, endPoint y: 320, distance: 149.8
click at [545, 320] on div "Loading... Pool Courtyard Entry 1 Loading... Main Lounge 2 Loading... Pool Cour…" at bounding box center [461, 285] width 923 height 503
click at [328, 467] on icon at bounding box center [326, 464] width 37 height 37
select select "bpZU8EWxH7iP9wBKE9es9n"
select select "h3ebyGk32eUmSzz99H473o"
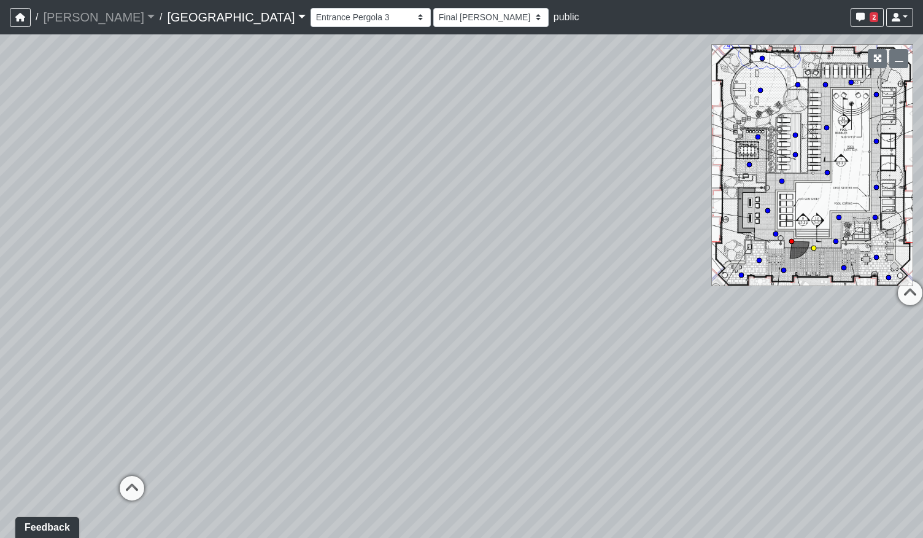
click at [128, 489] on icon at bounding box center [132, 494] width 37 height 37
select select "qPF58Gj19tdZKxXjctCZ5B"
select select "h3ebyGk32eUmSzz99H473o"
drag, startPoint x: 91, startPoint y: 416, endPoint x: 415, endPoint y: 399, distance: 324.6
click at [415, 399] on div "Loading... Pool Courtyard Entry 1 Loading... Main Lounge 2 Loading... Pool Cour…" at bounding box center [461, 285] width 923 height 503
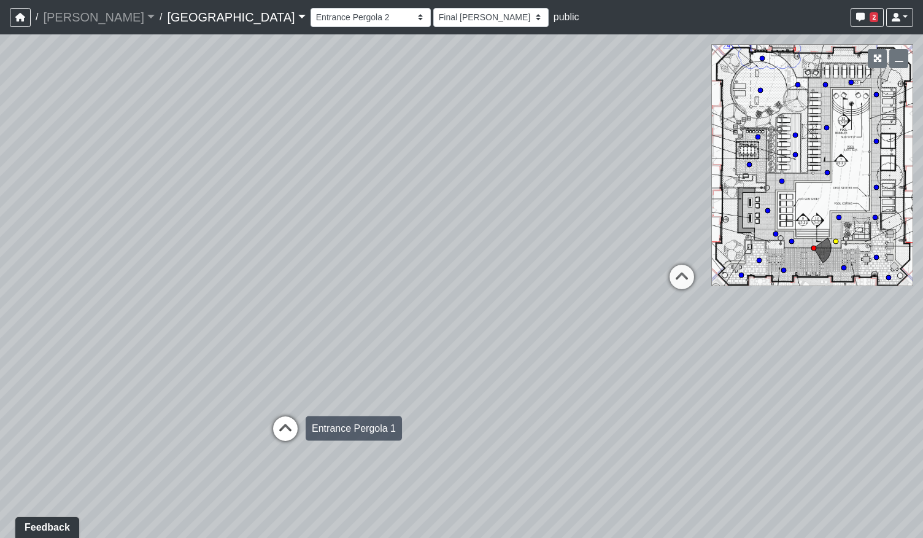
click at [279, 431] on icon at bounding box center [285, 434] width 37 height 37
select select "ogt1AyrjNtVa1H4PfKvCPh"
select select "h3ebyGk32eUmSzz99H473o"
drag, startPoint x: 710, startPoint y: 319, endPoint x: 230, endPoint y: 326, distance: 480.1
click at [228, 327] on div "Loading... Pool Courtyard Entry 1 Loading... Main Lounge 2 Loading... Pool Cour…" at bounding box center [461, 285] width 923 height 503
